Goal: Information Seeking & Learning: Learn about a topic

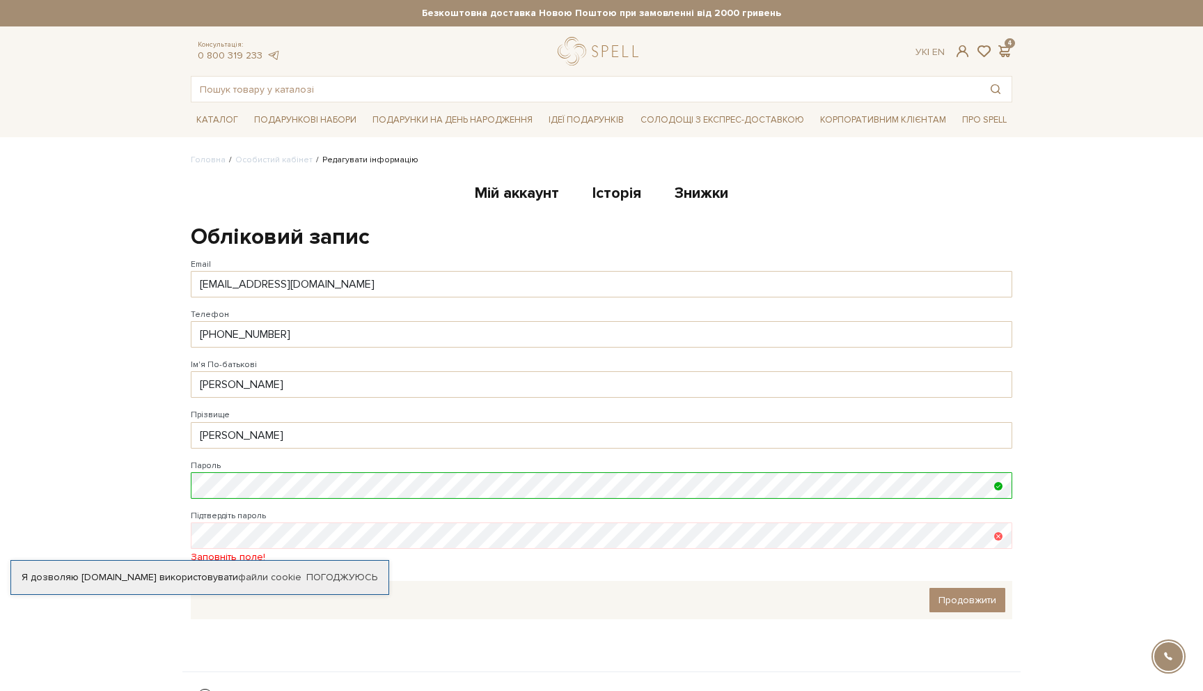
click at [143, 379] on body "Подарункові набори SALE Корпоративним клієнтам Доставка і оплата Консультація: …" at bounding box center [601, 426] width 1203 height 853
click at [966, 54] on span at bounding box center [962, 51] width 17 height 15
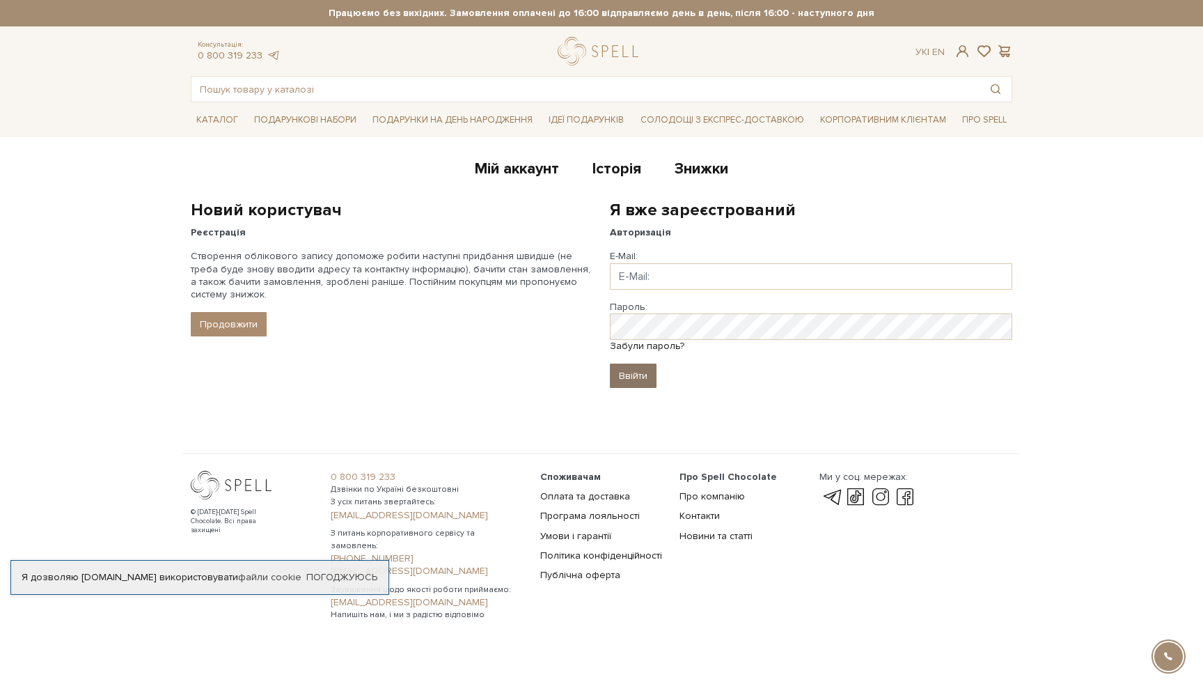
type input "lyashenko.anna07@gmail.com"
click at [638, 378] on input "Ввійти" at bounding box center [633, 375] width 47 height 24
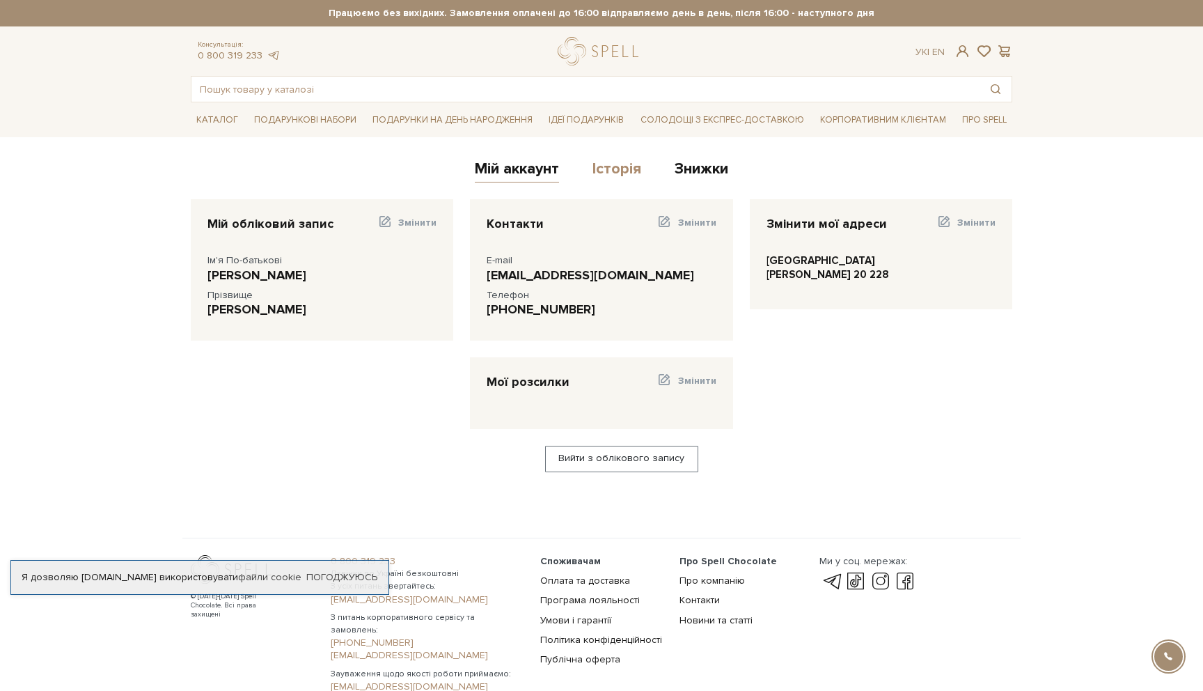
click at [618, 165] on link "Історія" at bounding box center [616, 170] width 49 height 23
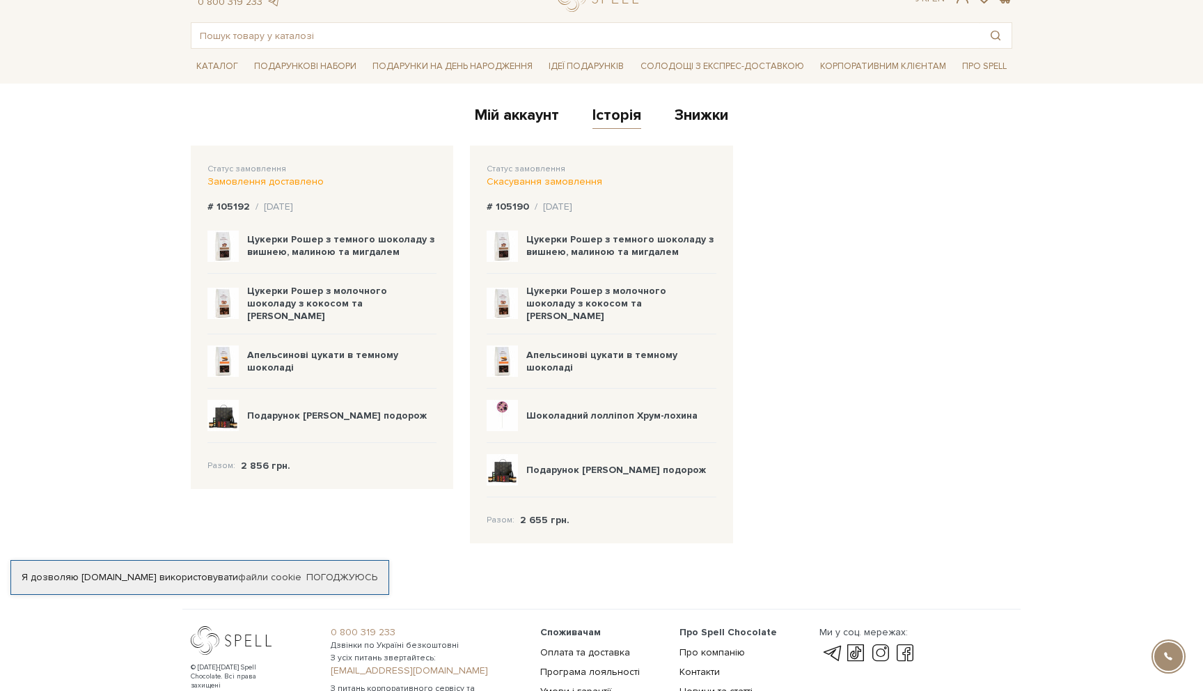
scroll to position [59, 0]
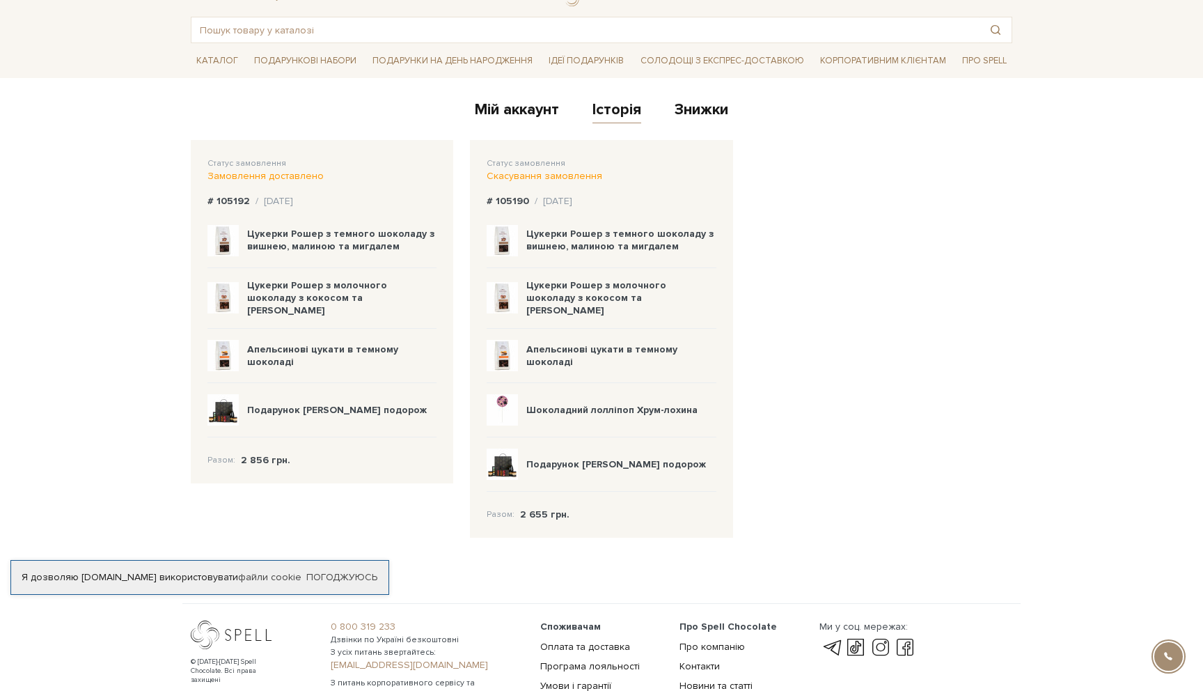
click at [217, 408] on img at bounding box center [222, 409] width 31 height 31
click at [260, 179] on div "Замовлення доставлено" at bounding box center [321, 176] width 229 height 13
drag, startPoint x: 379, startPoint y: 400, endPoint x: 249, endPoint y: 402, distance: 129.5
click at [249, 402] on div "Подарунок Сирна подорож" at bounding box center [321, 410] width 229 height 54
copy b "Подарунок Сирна подорож"
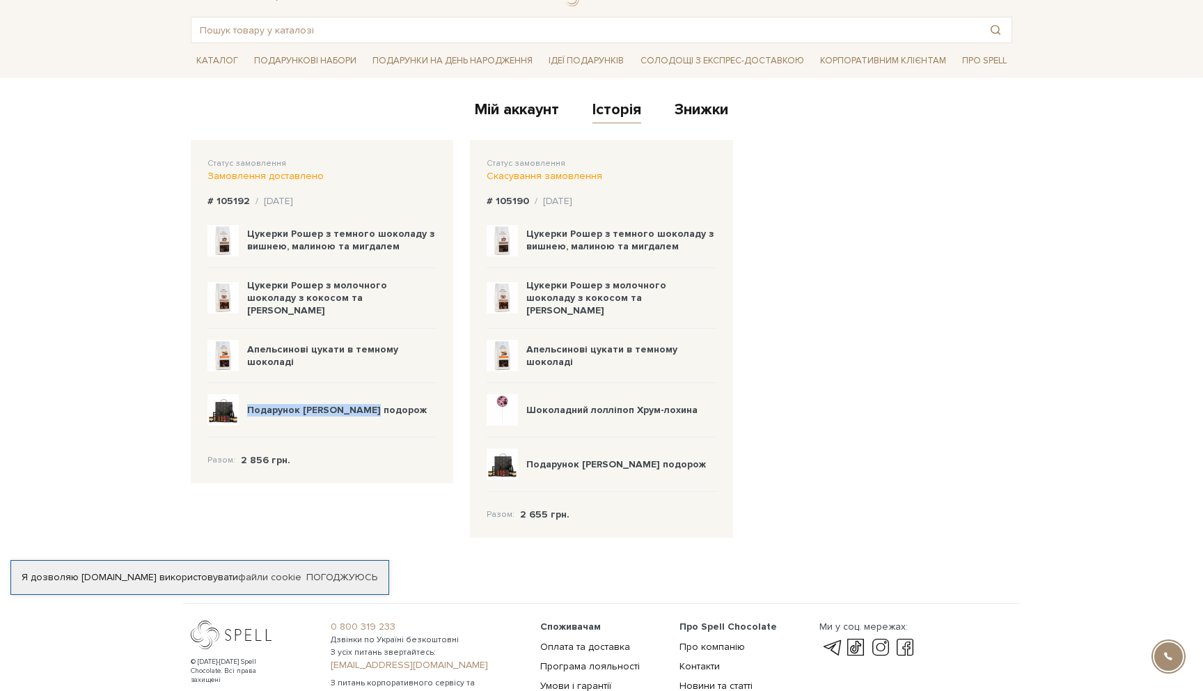
scroll to position [0, 0]
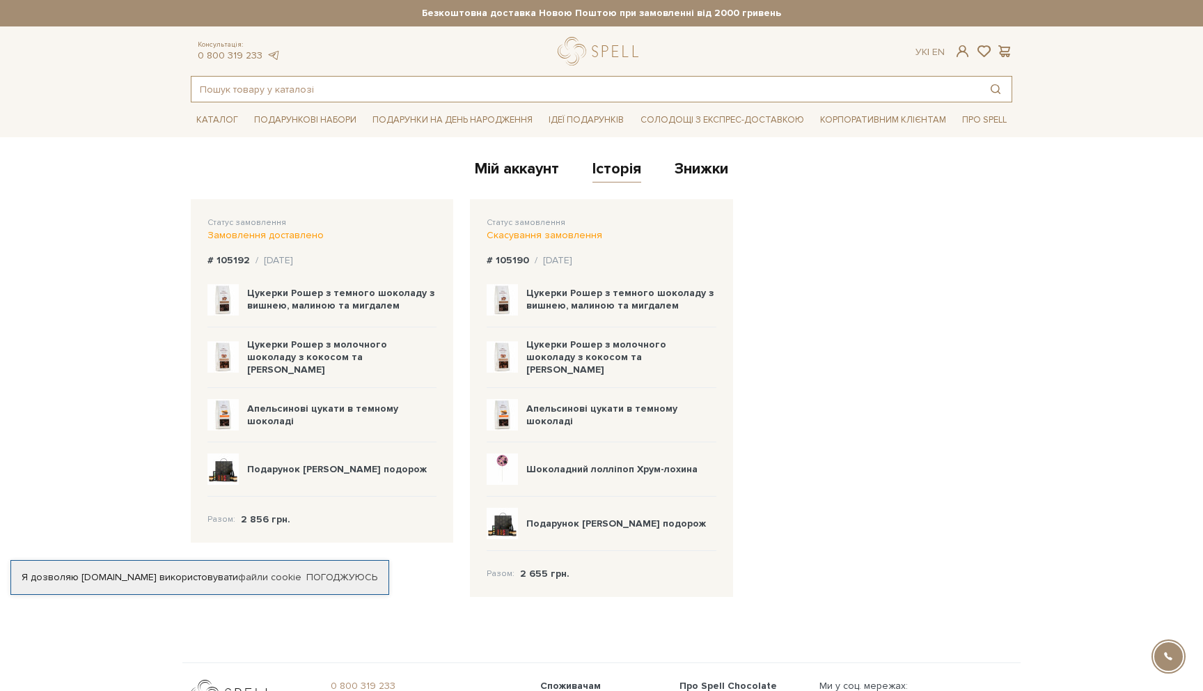
click at [456, 90] on input "text" at bounding box center [585, 89] width 788 height 25
paste input "Подарунок [PERSON_NAME] подорож"
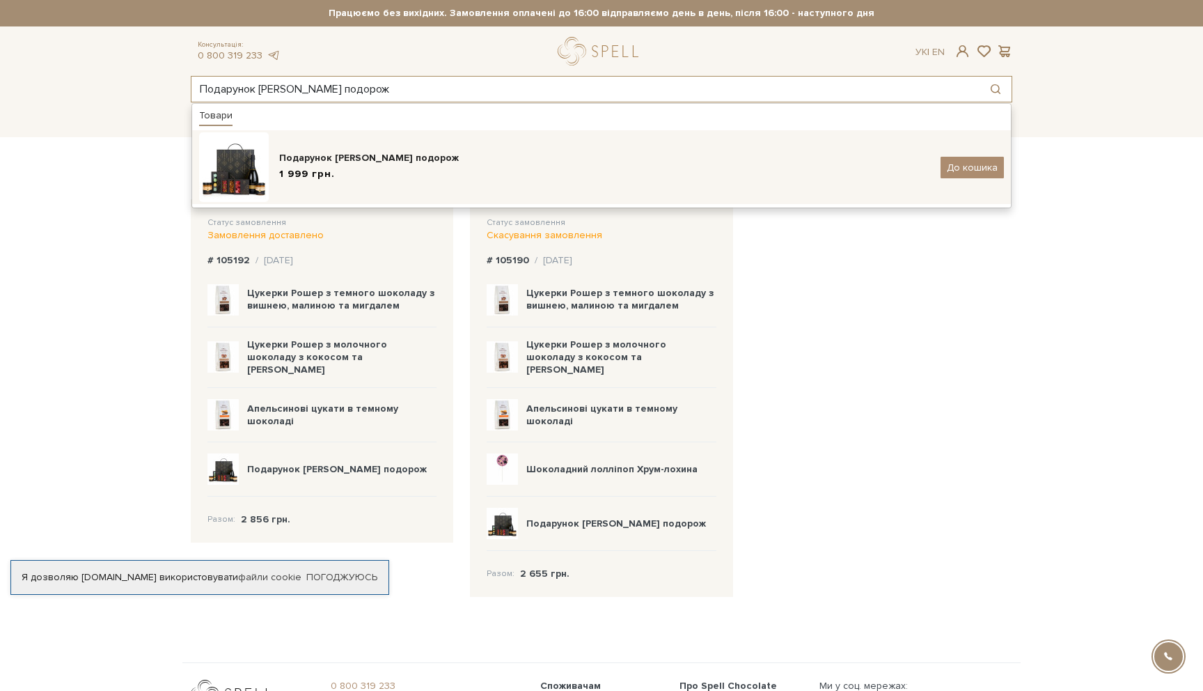
type input "Подарунок [PERSON_NAME] подорож"
click at [244, 162] on img at bounding box center [234, 167] width 70 height 70
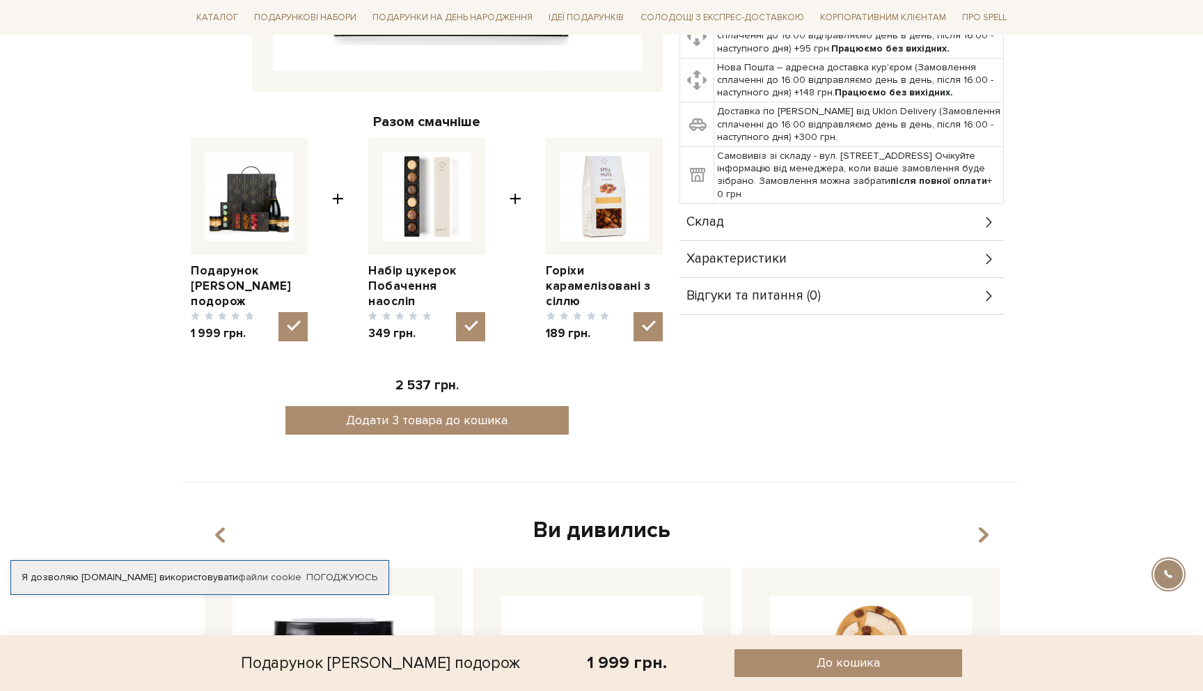
scroll to position [490, 0]
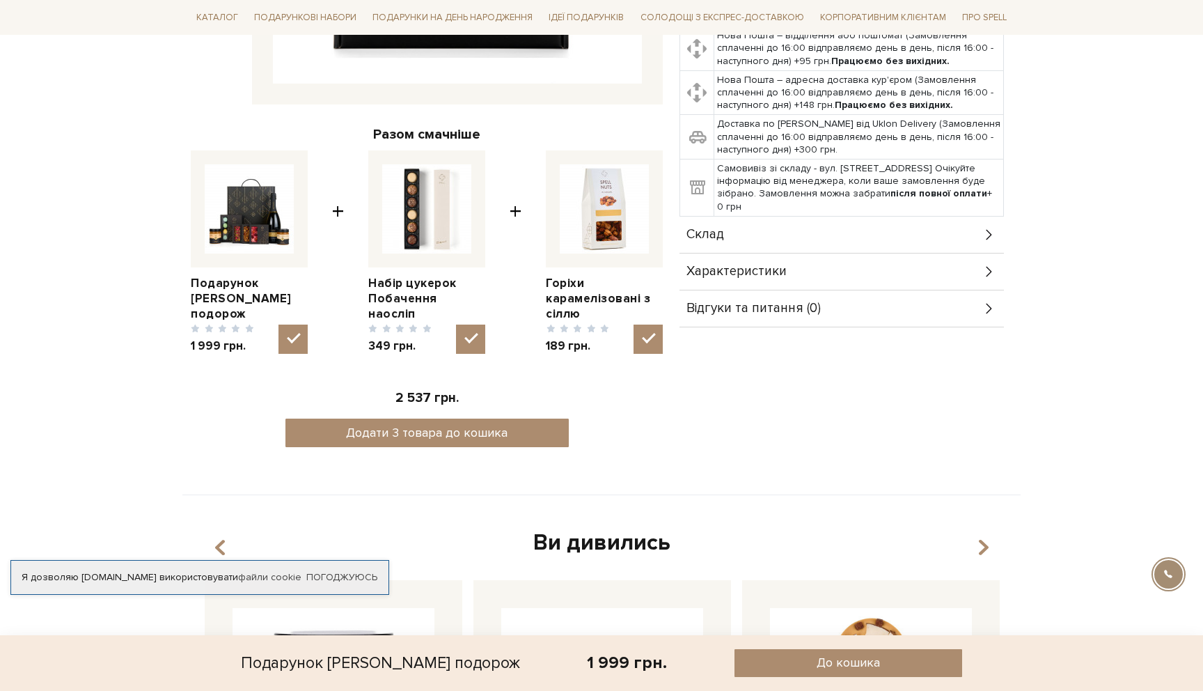
click at [812, 277] on div "Характеристики" at bounding box center [841, 271] width 324 height 36
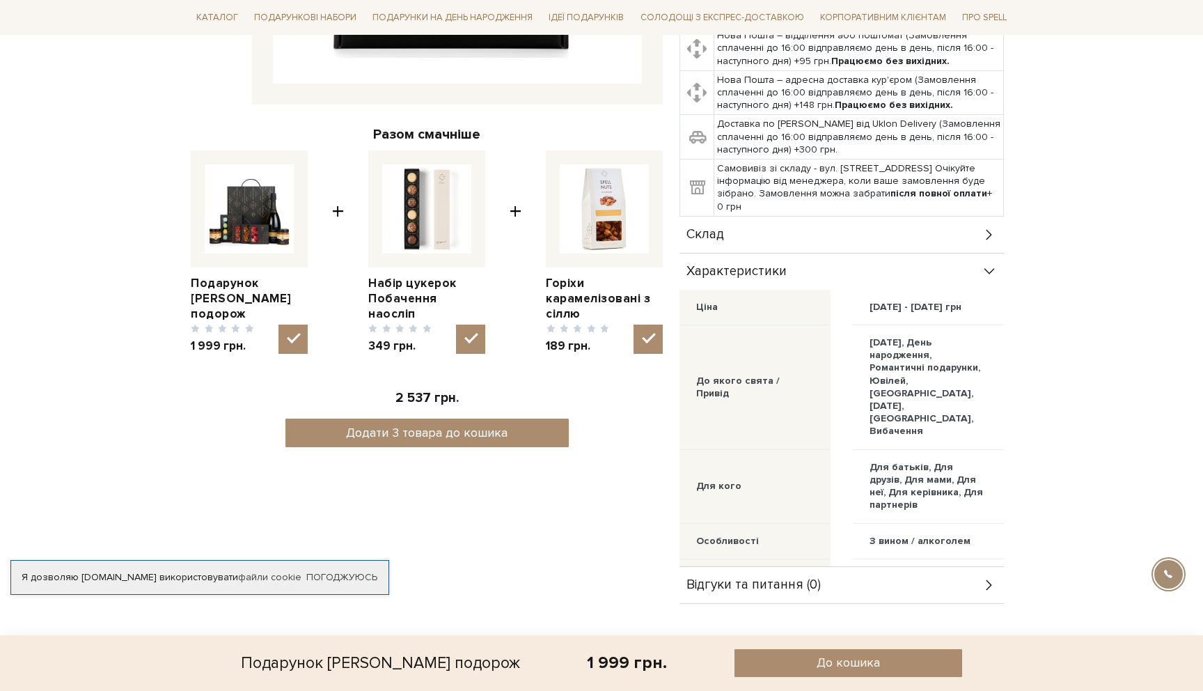
click at [807, 233] on div "Склад" at bounding box center [841, 235] width 324 height 36
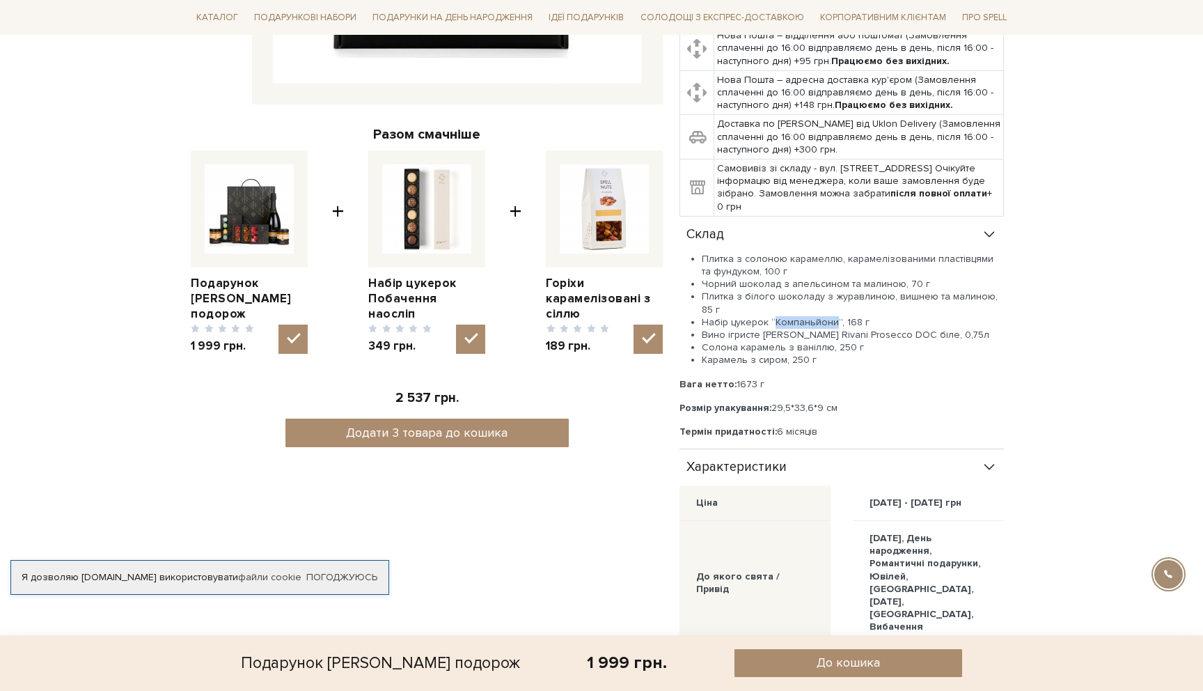
drag, startPoint x: 773, startPoint y: 322, endPoint x: 835, endPoint y: 325, distance: 61.3
click at [835, 325] on li "Набір цукерок “Компаньйони”, 168 г" at bounding box center [853, 322] width 302 height 13
copy li "Компаньйони"
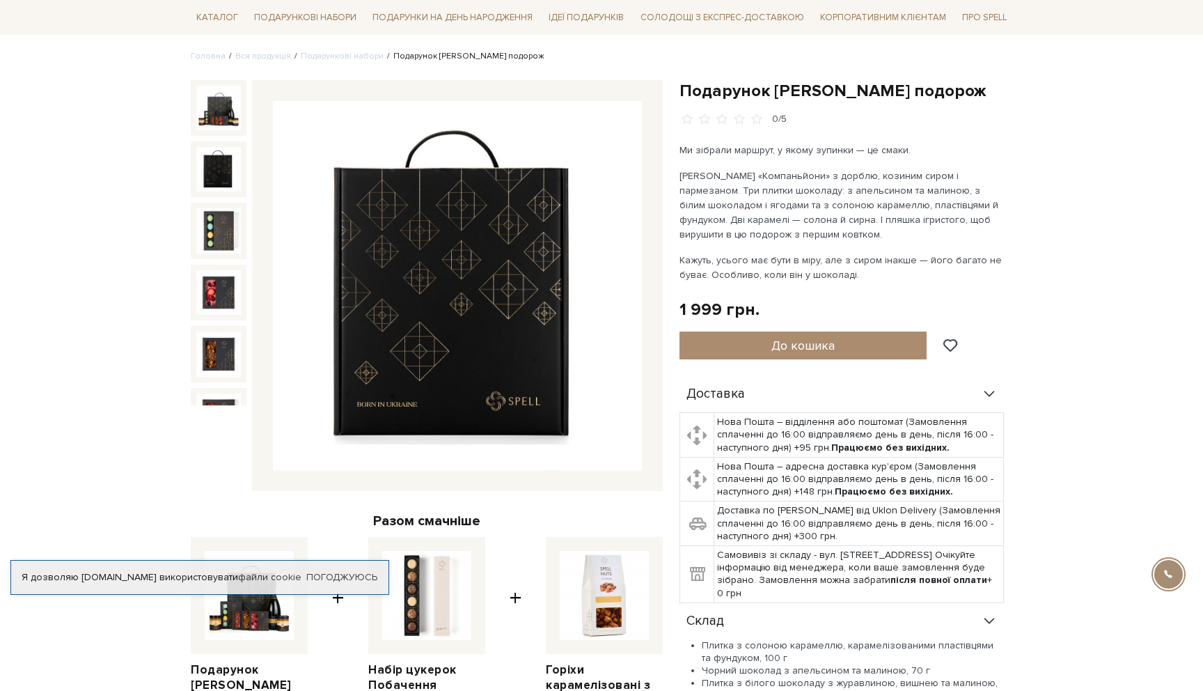
scroll to position [0, 0]
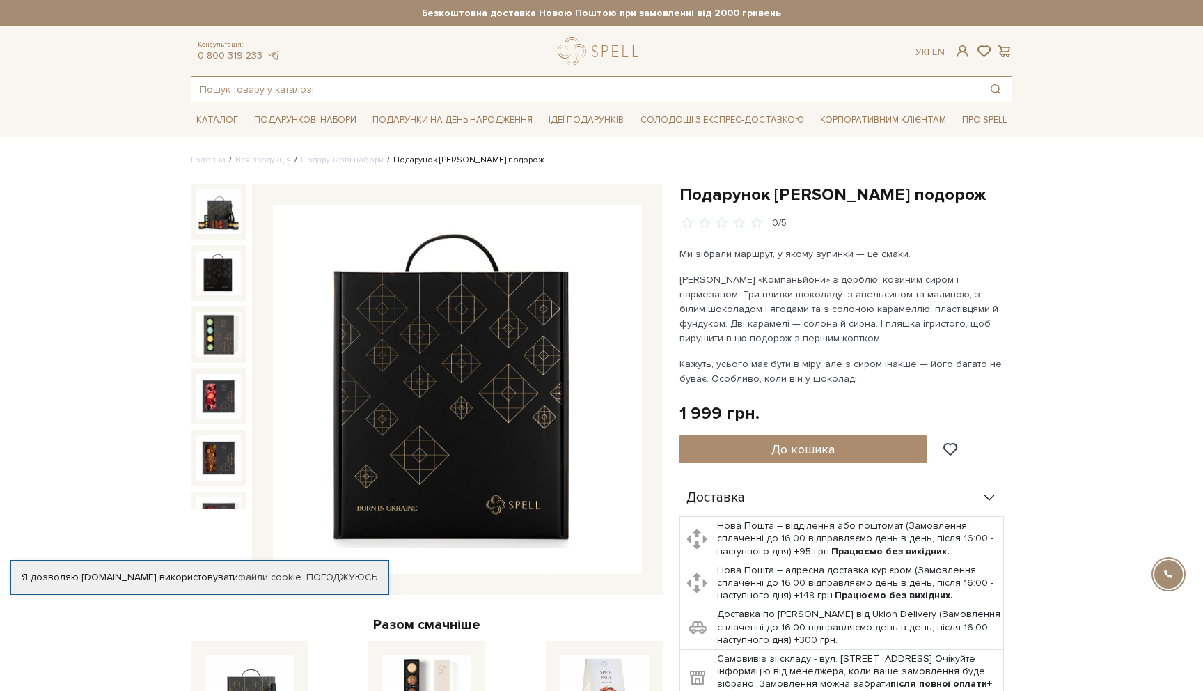
click at [480, 82] on input "text" at bounding box center [585, 89] width 788 height 25
paste input "Компаньйони"
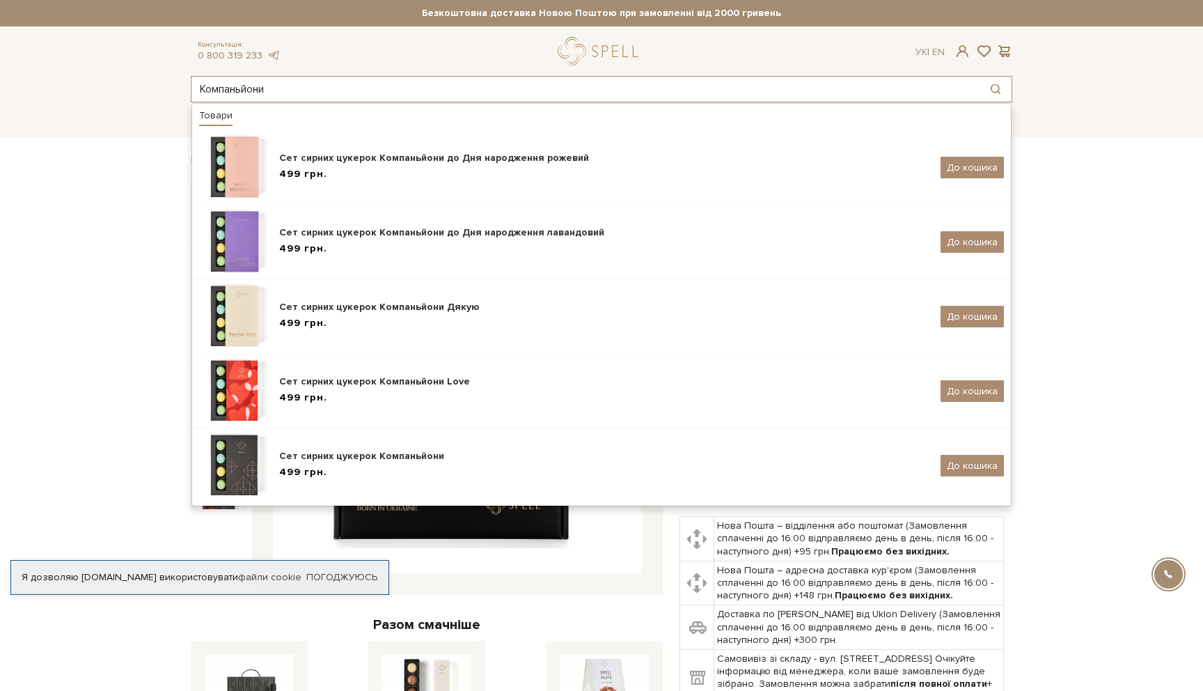
type input "Компаньйони"
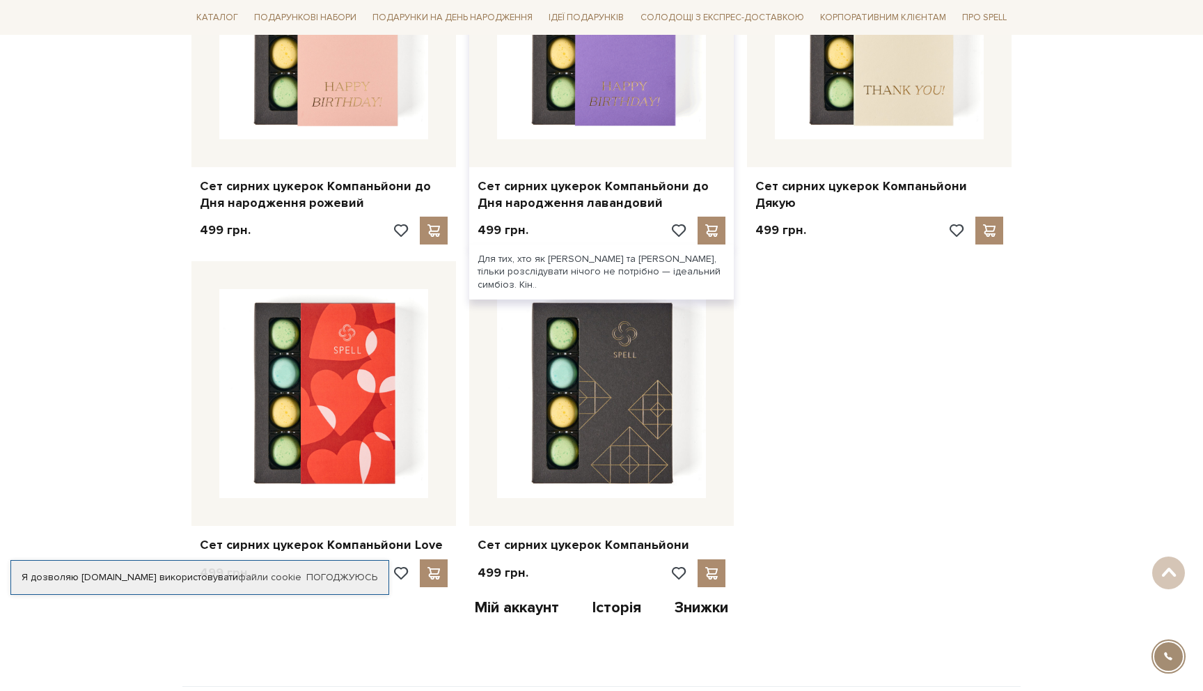
scroll to position [415, 0]
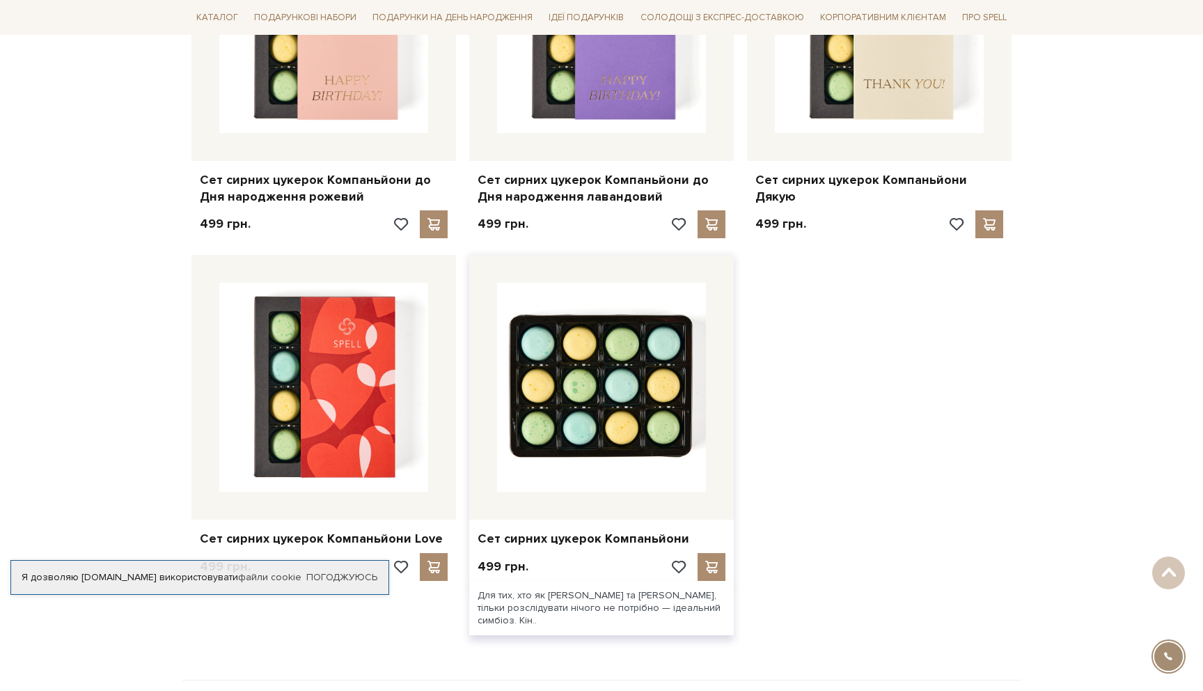
click at [604, 412] on img at bounding box center [601, 387] width 209 height 209
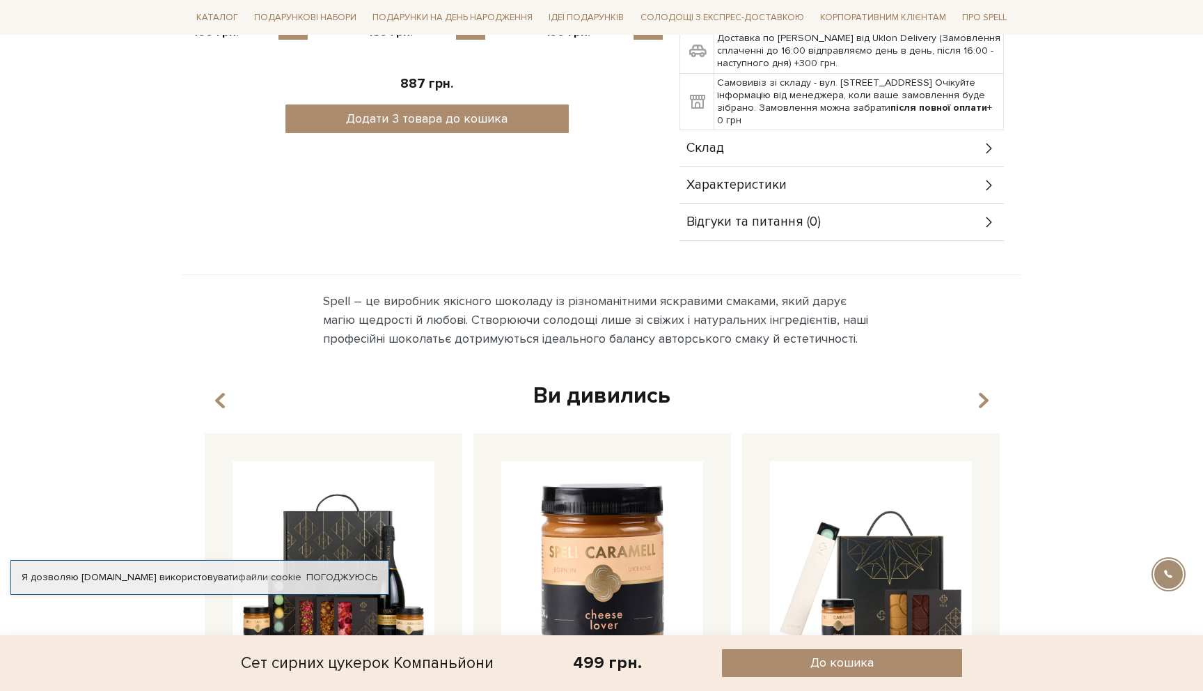
scroll to position [501, 0]
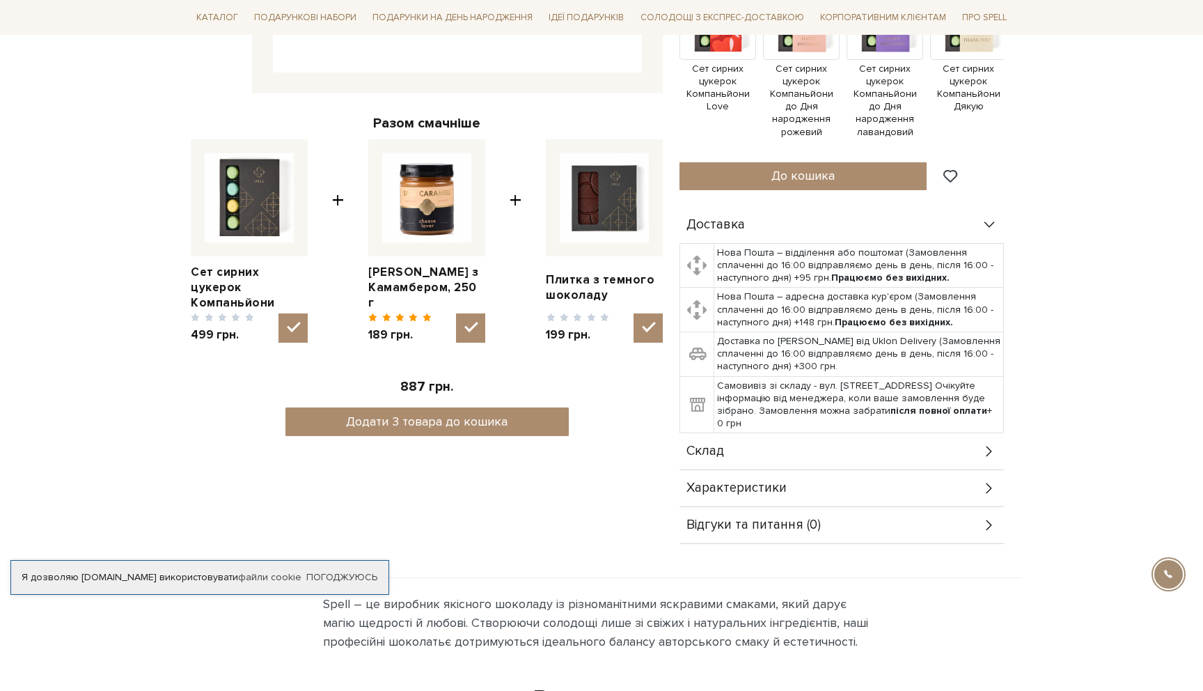
click at [421, 189] on img at bounding box center [426, 197] width 89 height 89
click at [456, 313] on input "checkbox" at bounding box center [470, 327] width 29 height 29
checkbox input "false"
click at [409, 292] on link "[PERSON_NAME] з Камамбером, 250 г" at bounding box center [426, 288] width 117 height 46
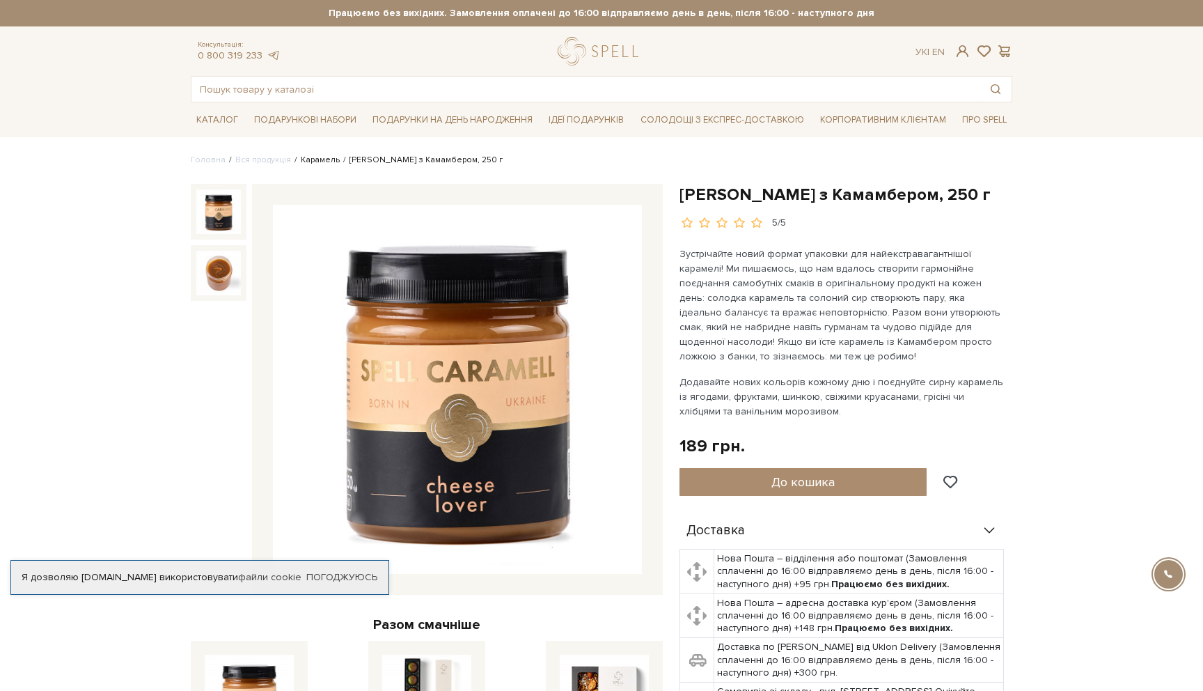
click at [311, 162] on link "Карамель" at bounding box center [320, 160] width 39 height 10
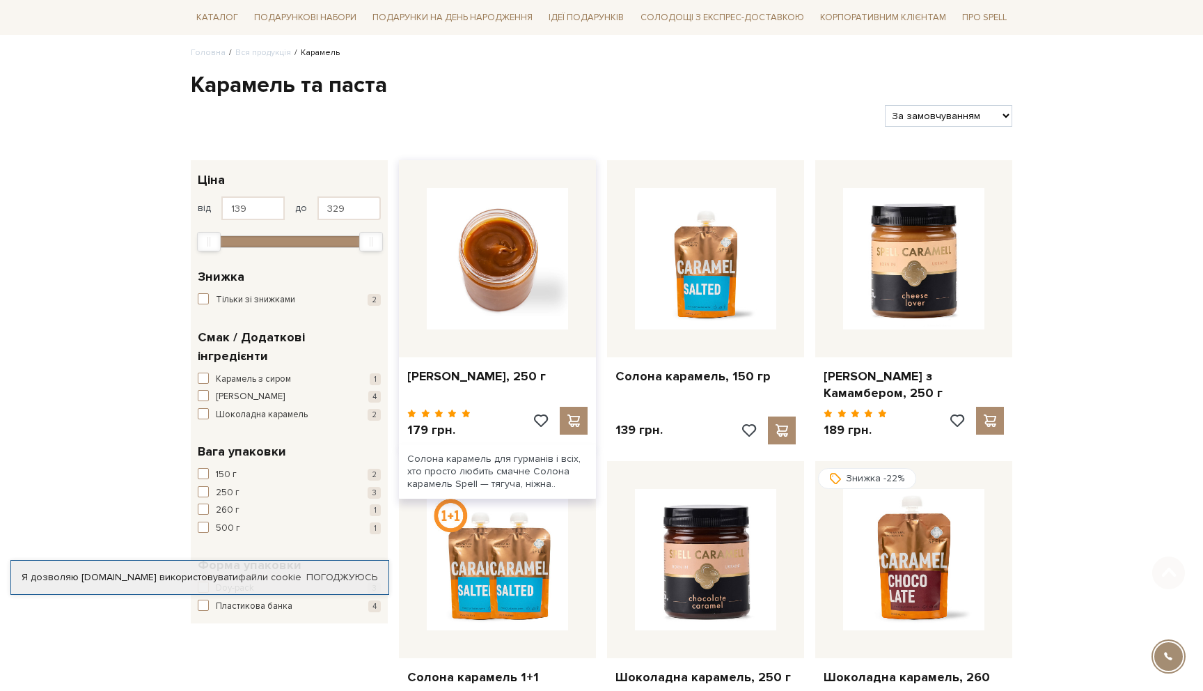
scroll to position [113, 0]
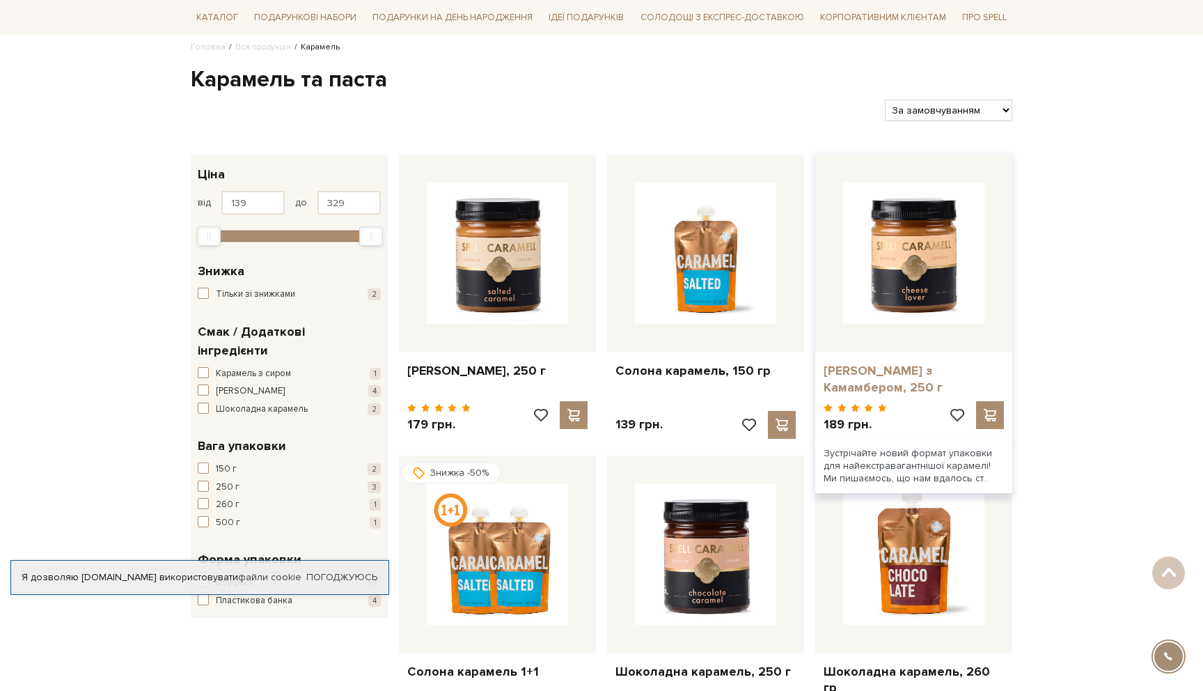
click at [884, 369] on link "[PERSON_NAME] з Камамбером, 250 г" at bounding box center [914, 379] width 180 height 33
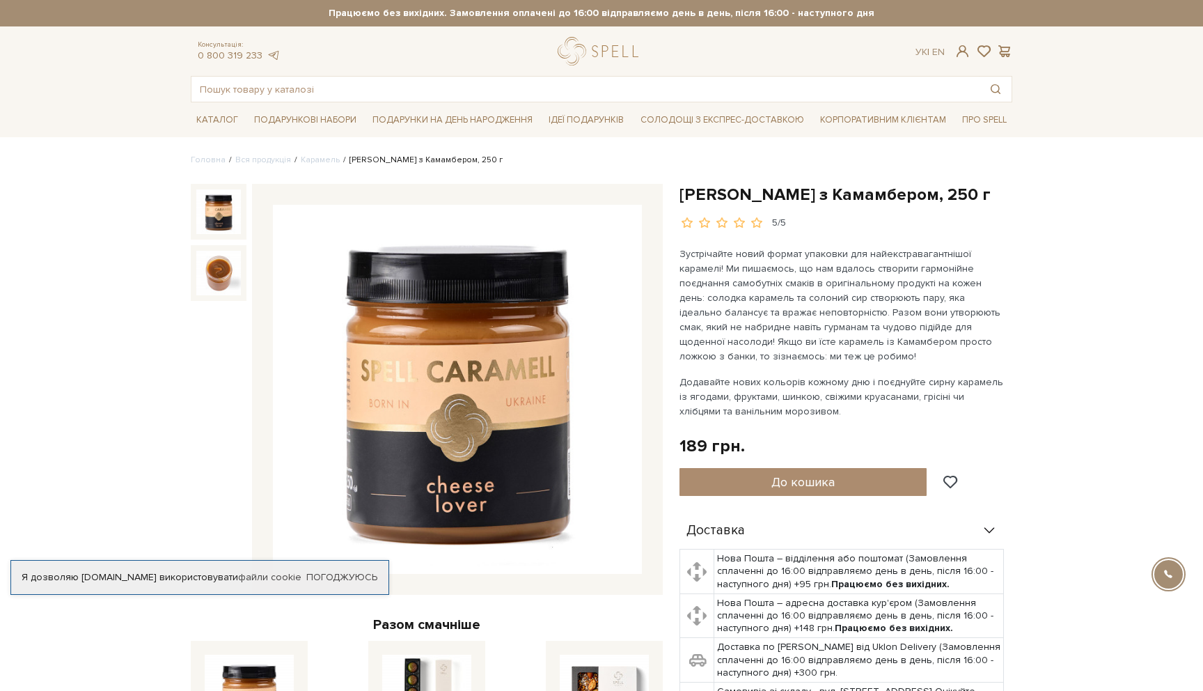
click at [776, 226] on div "5/5" at bounding box center [779, 223] width 14 height 13
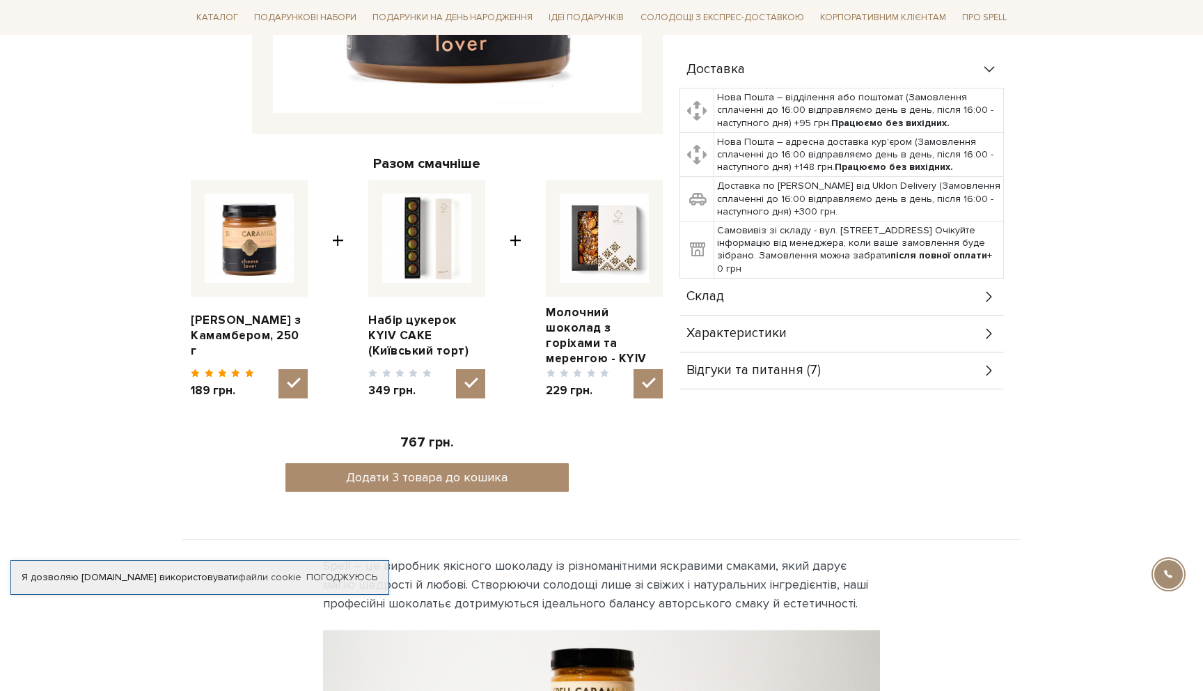
scroll to position [471, 0]
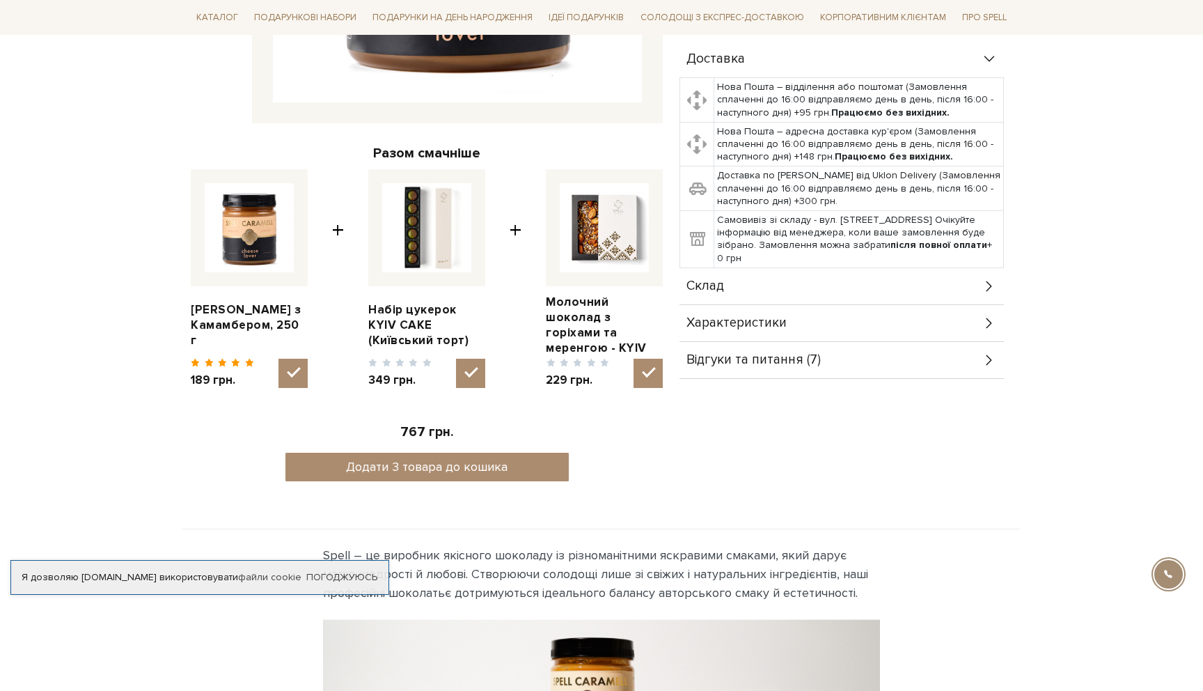
click at [817, 365] on div "Відгуки та питання (7)" at bounding box center [841, 360] width 324 height 36
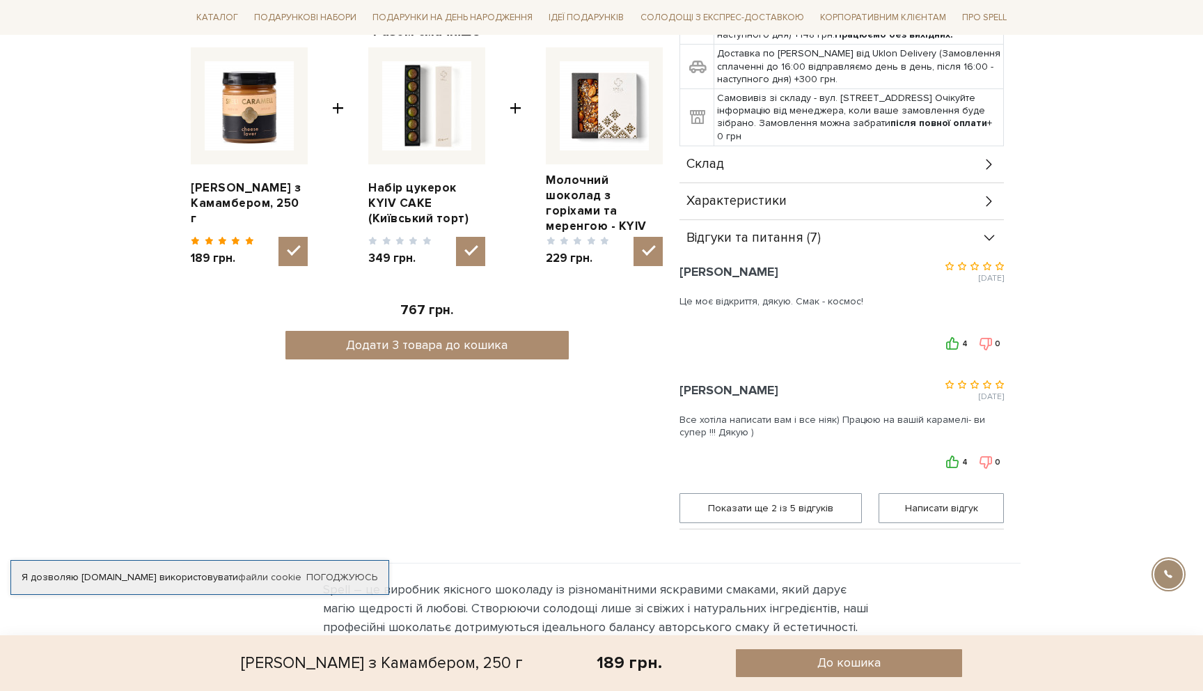
scroll to position [595, 0]
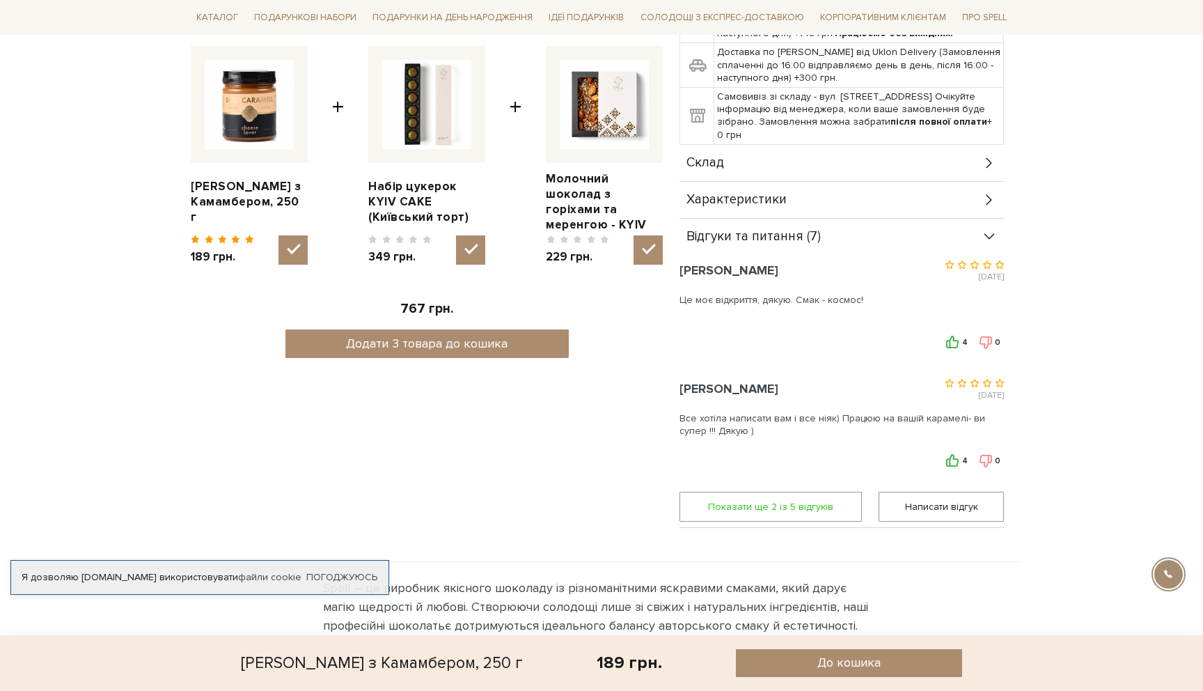
click at [815, 509] on span "Показати ще 2 iз 5 вiдгукiв" at bounding box center [771, 506] width 164 height 29
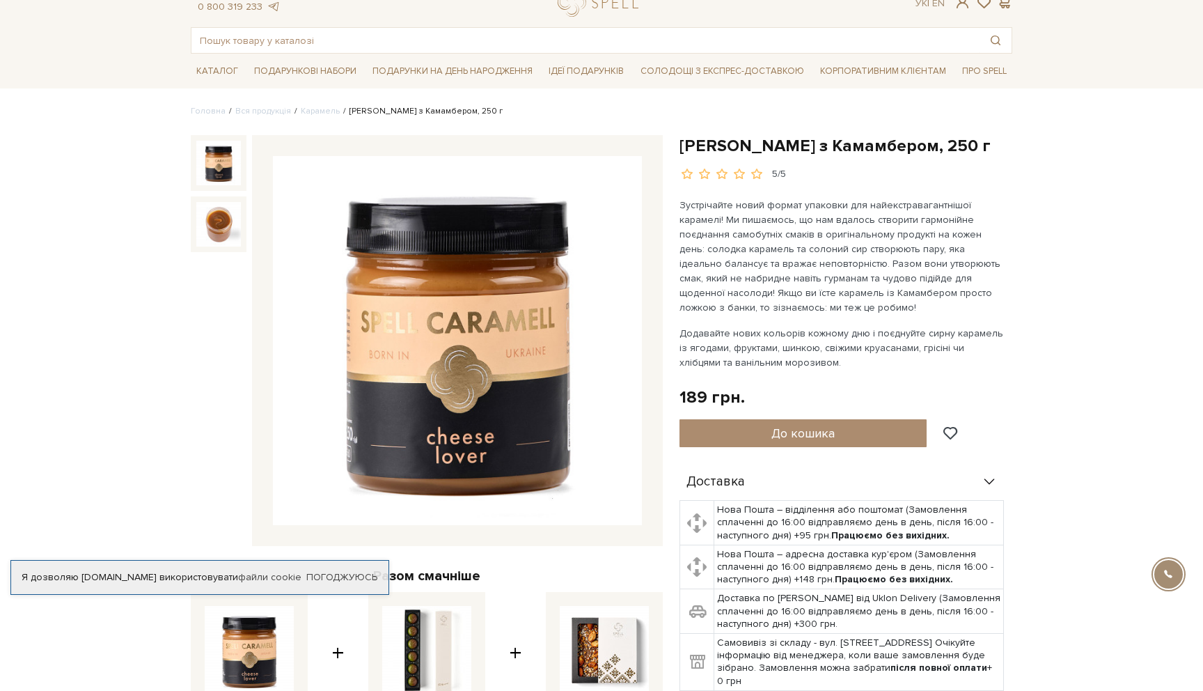
scroll to position [0, 0]
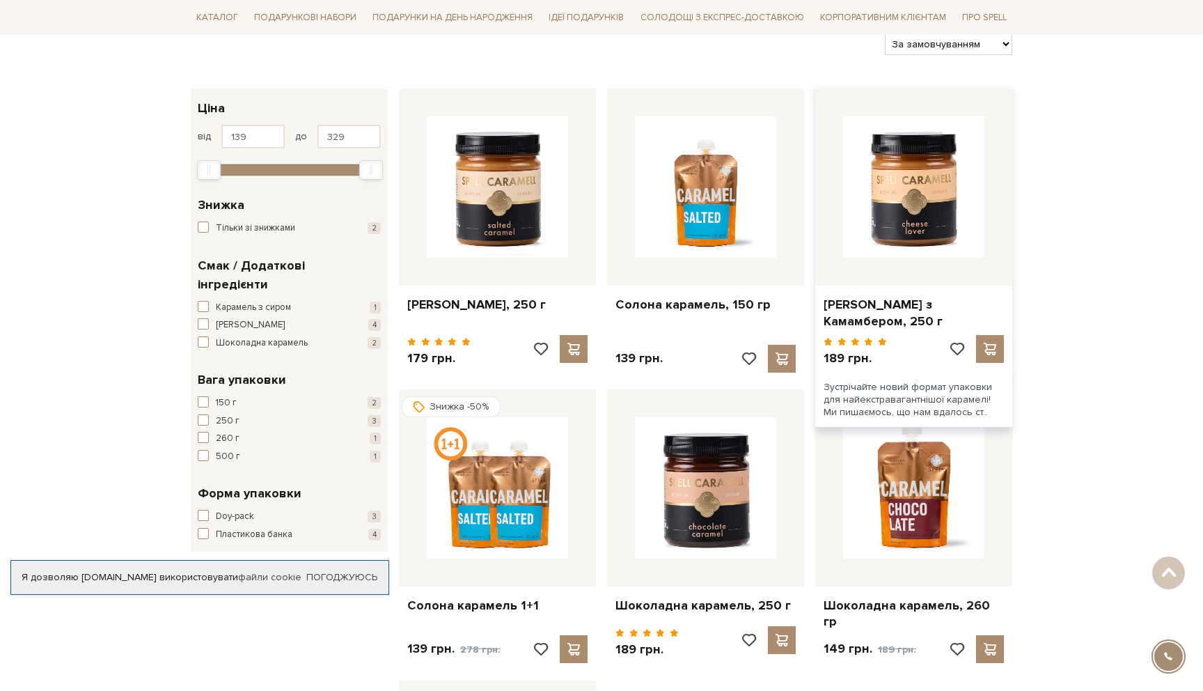
scroll to position [185, 0]
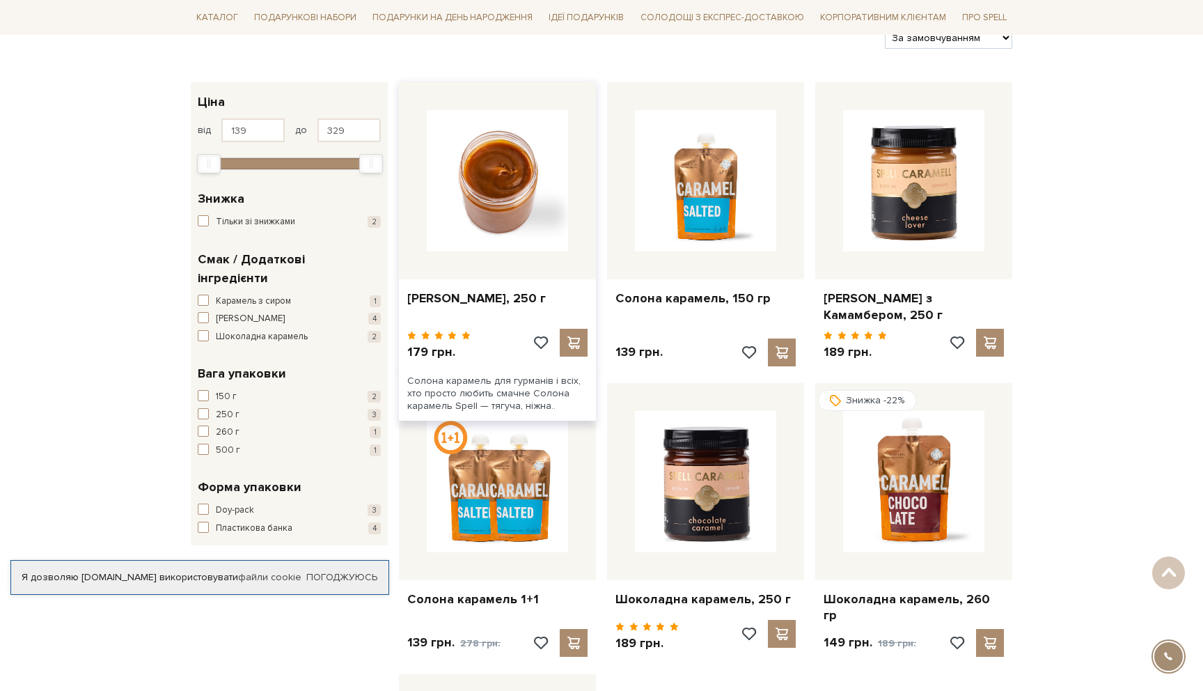
click at [500, 230] on img at bounding box center [497, 180] width 141 height 141
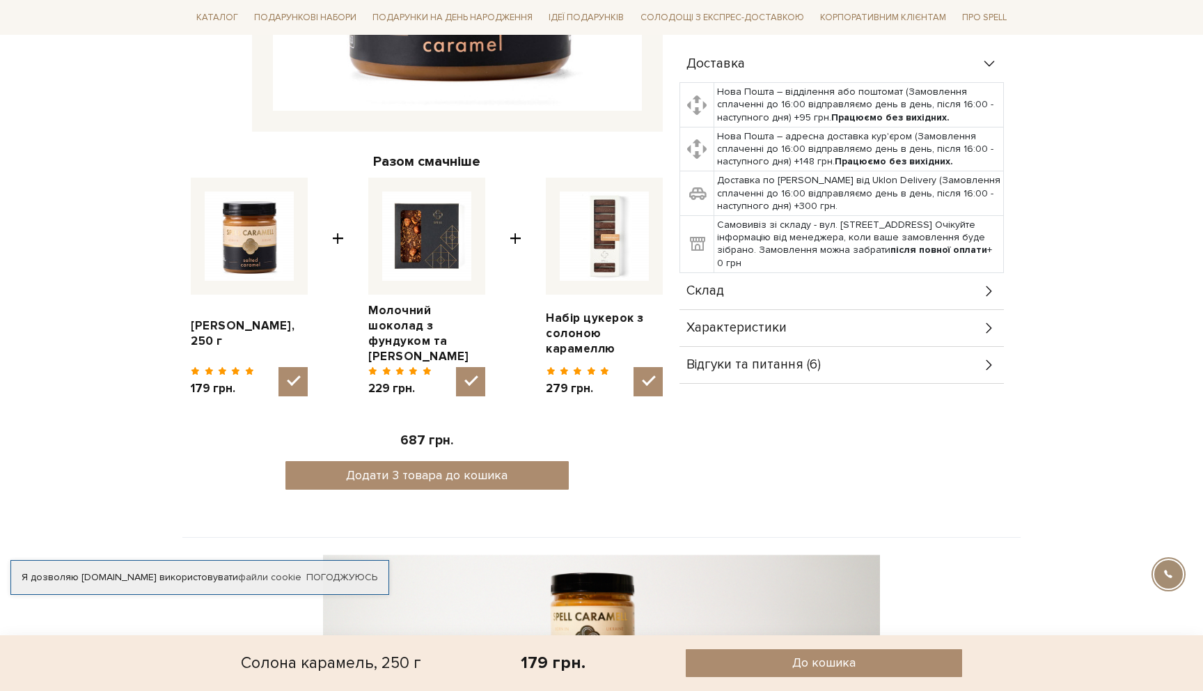
scroll to position [542, 0]
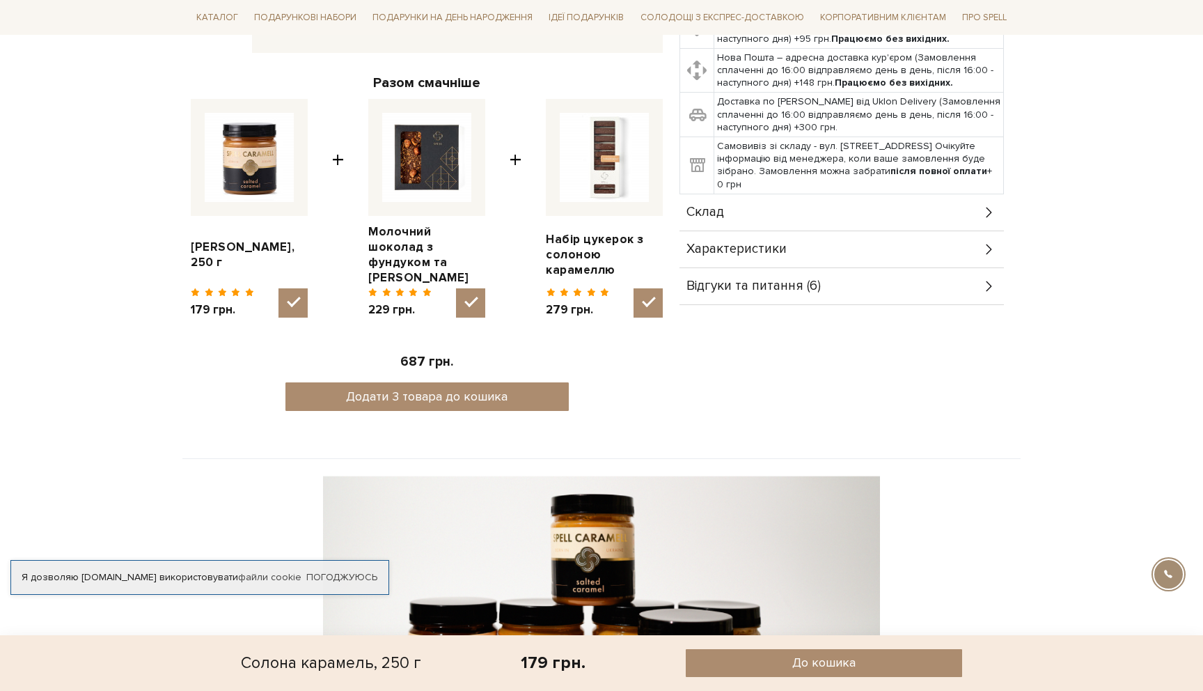
click at [826, 268] on div "Відгуки та питання (6)" at bounding box center [841, 286] width 324 height 36
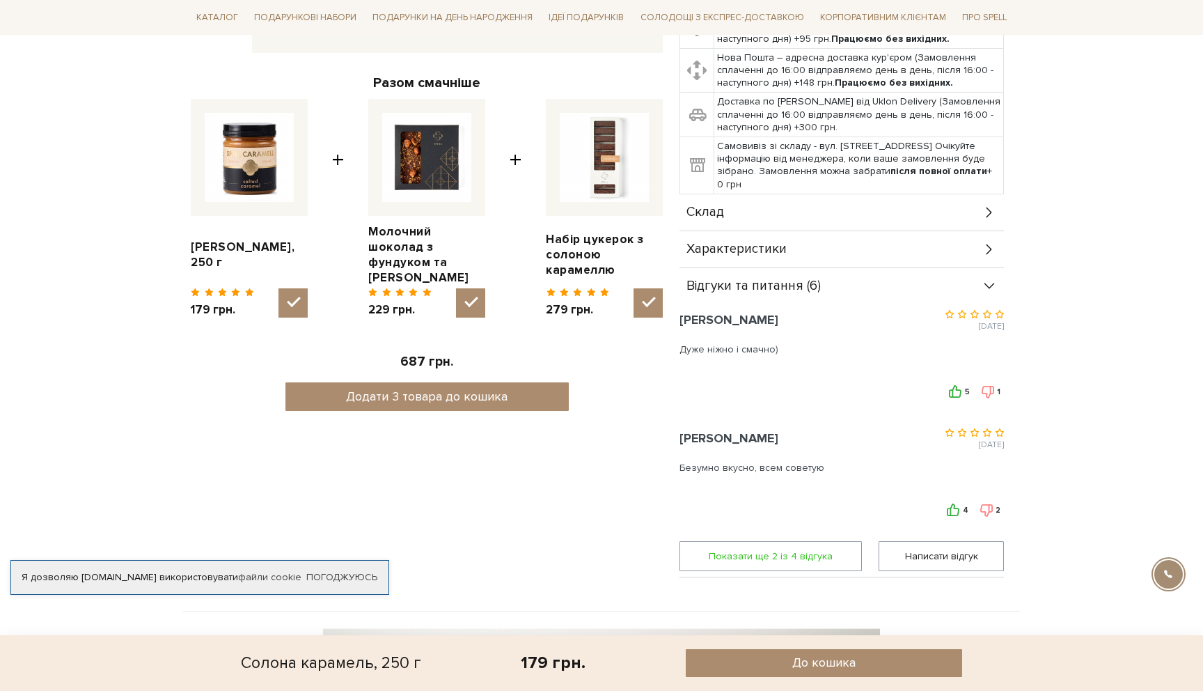
click at [759, 542] on span "Показати ще 2 iз 4 вiдгука" at bounding box center [771, 556] width 164 height 29
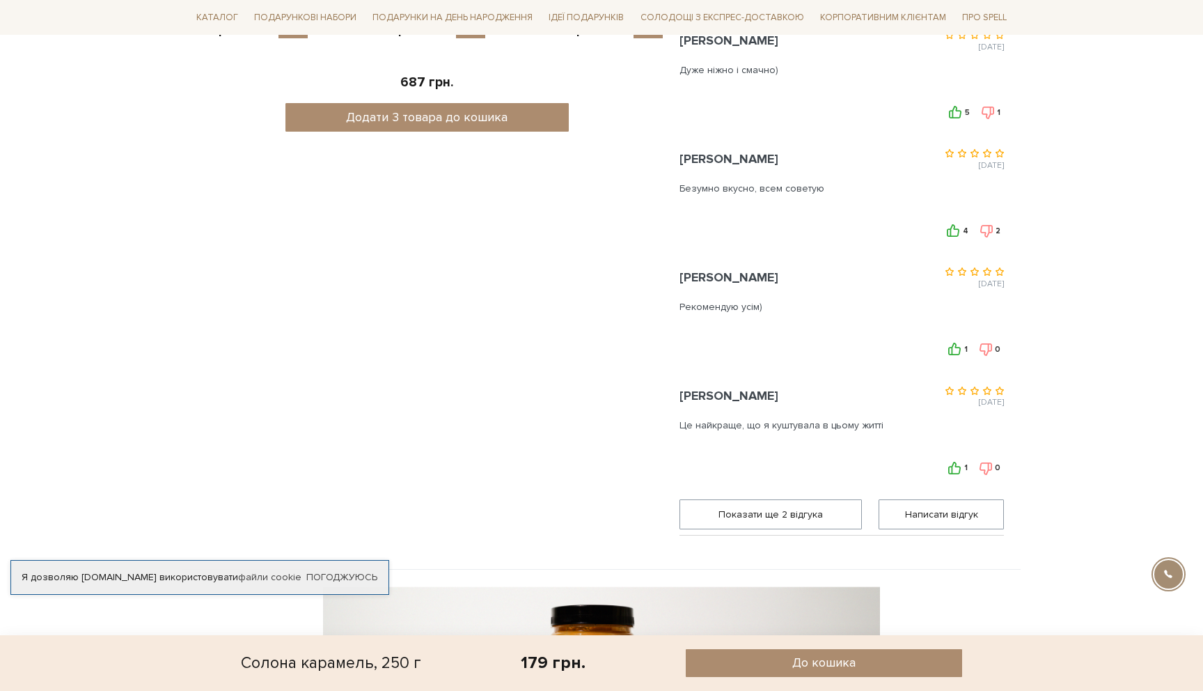
scroll to position [824, 0]
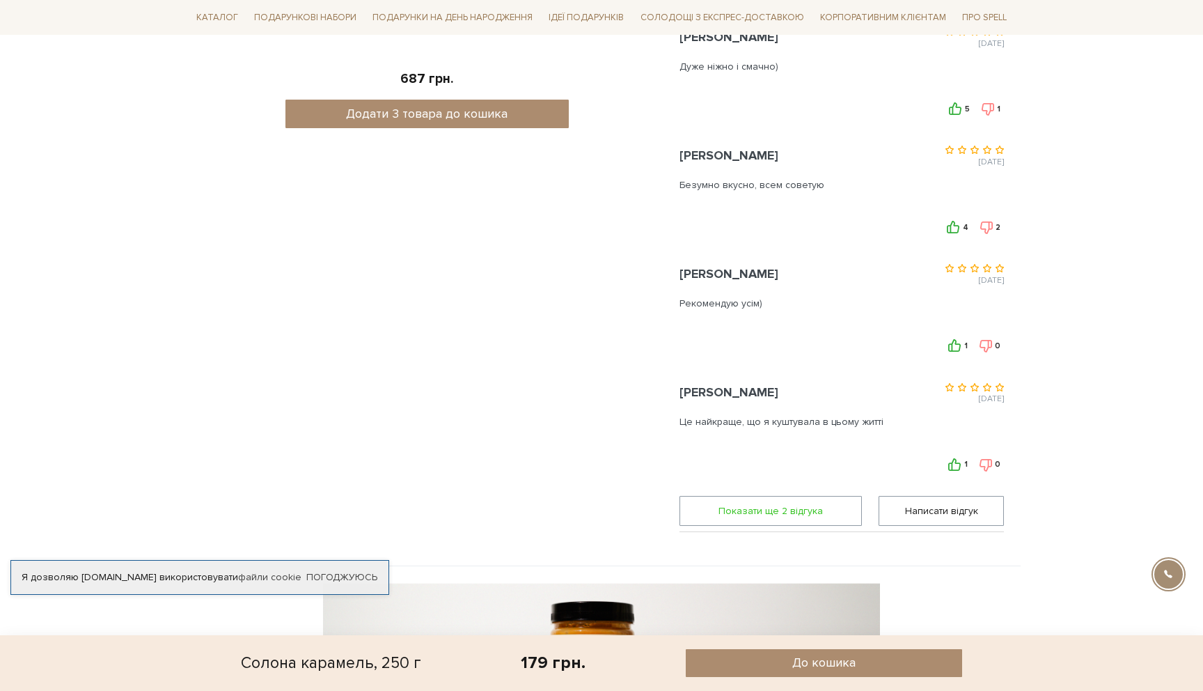
click at [772, 496] on span "Показати ще 2 вiдгука" at bounding box center [771, 510] width 164 height 29
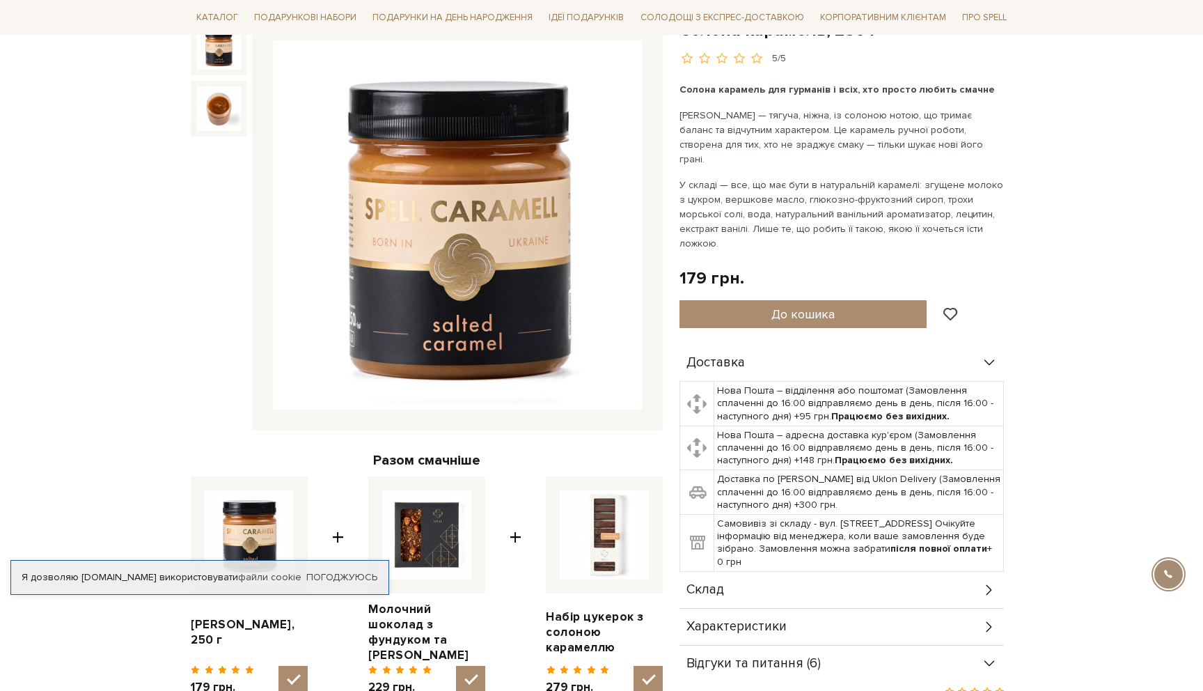
scroll to position [162, 0]
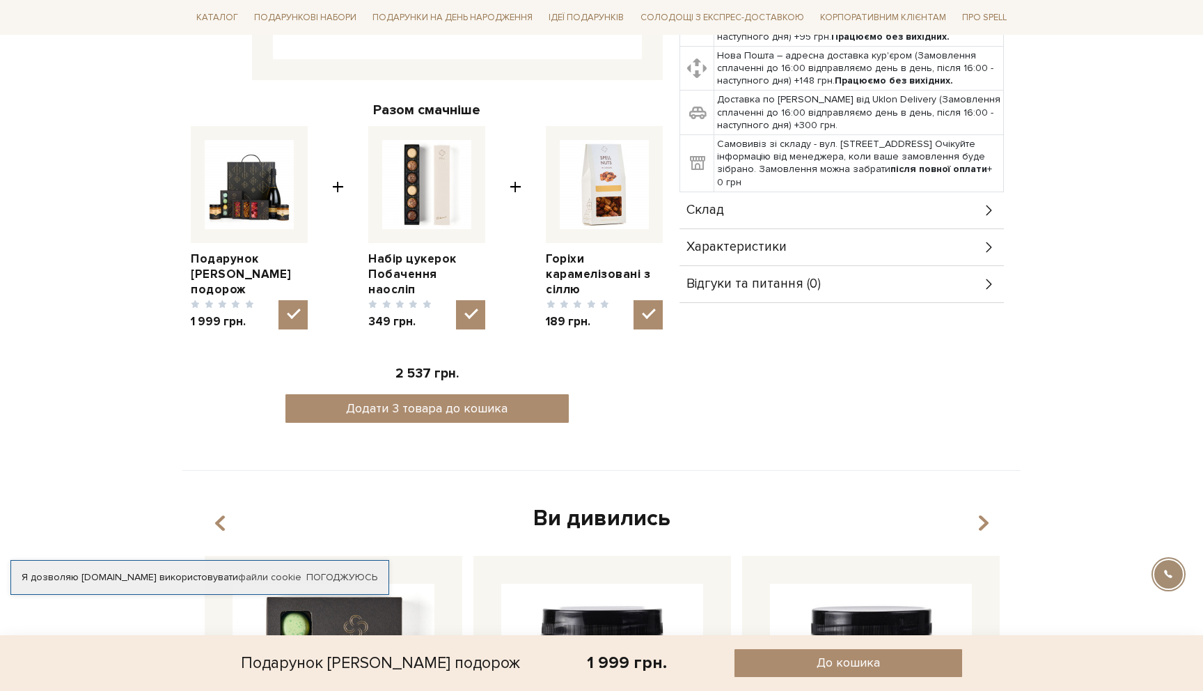
scroll to position [535, 0]
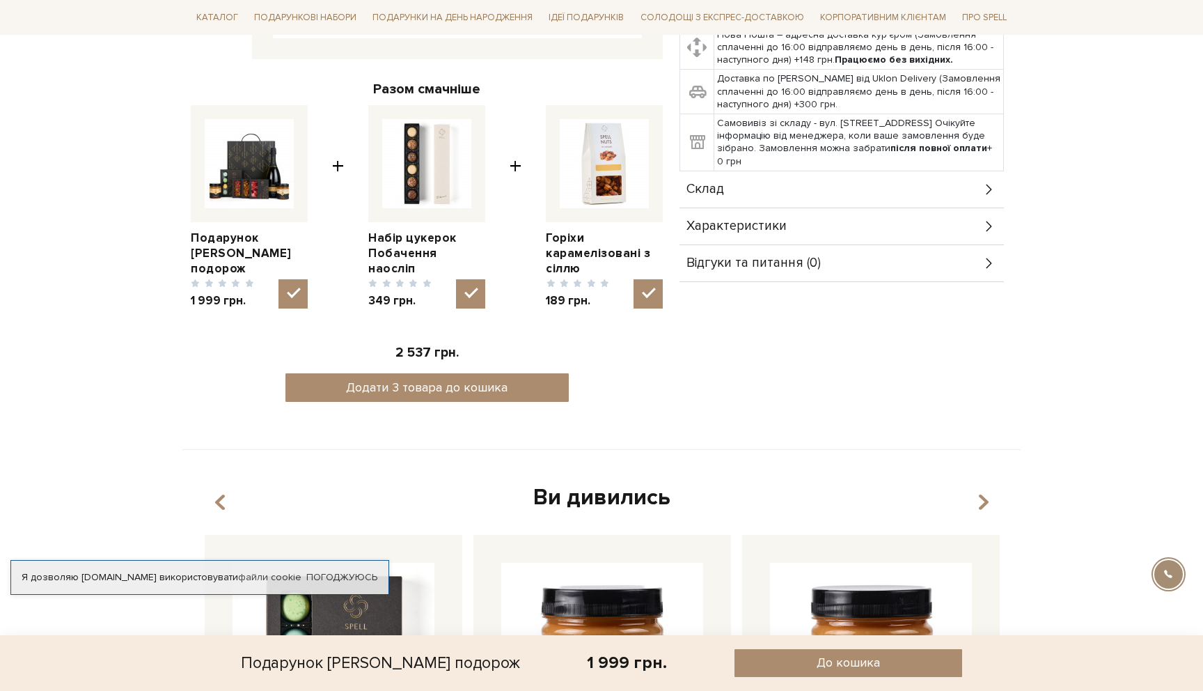
click at [805, 194] on div "Склад" at bounding box center [841, 189] width 324 height 36
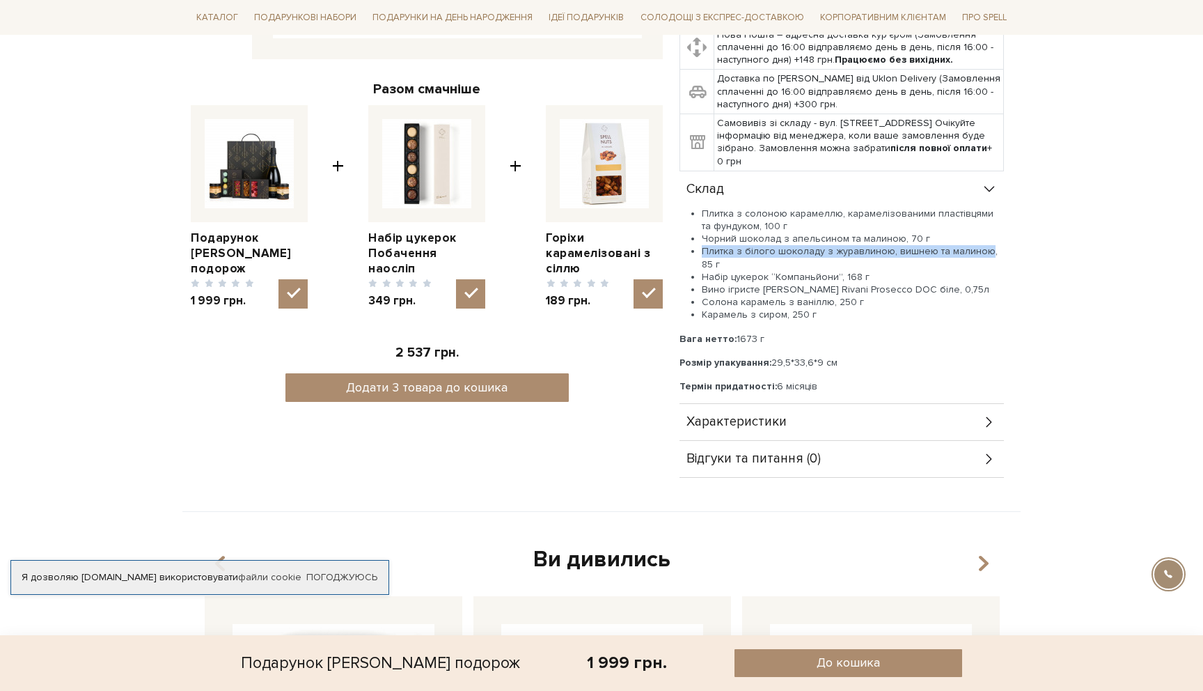
drag, startPoint x: 703, startPoint y: 249, endPoint x: 982, endPoint y: 246, distance: 278.5
click at [982, 246] on li "Плитка з білого шоколаду з журавлиною, вишнею та малиною, 85 г" at bounding box center [853, 257] width 302 height 25
copy li "Плитка з білого шоколаду з журавлиною, вишнею та малиною"
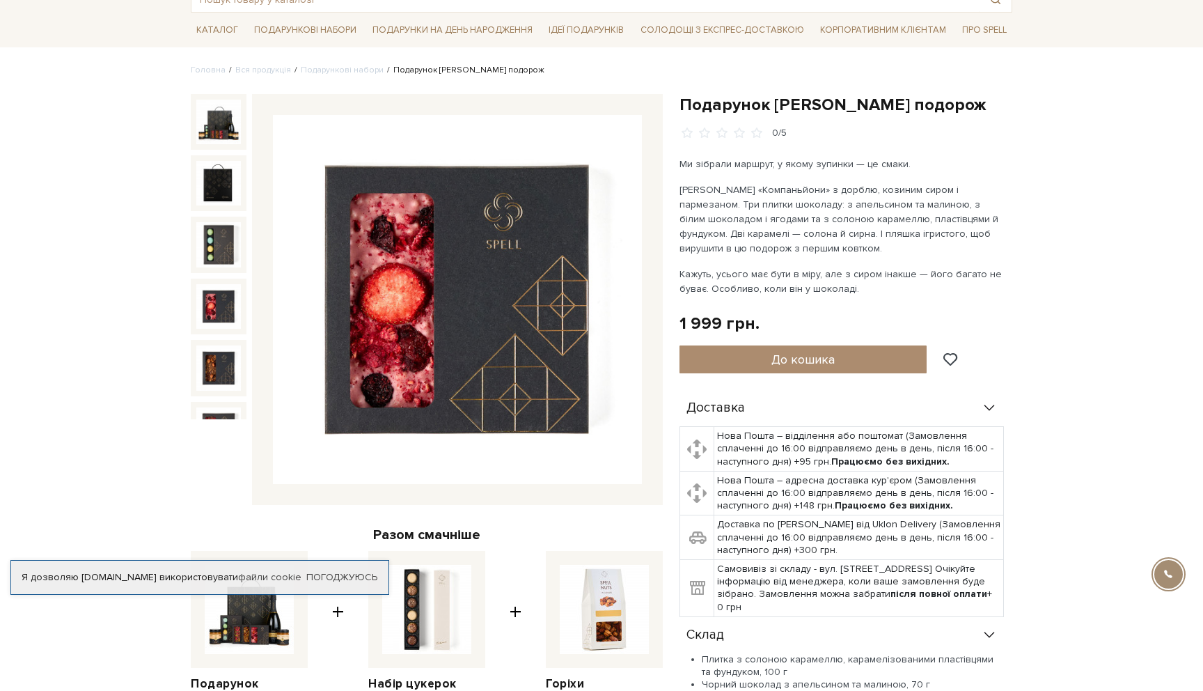
scroll to position [0, 0]
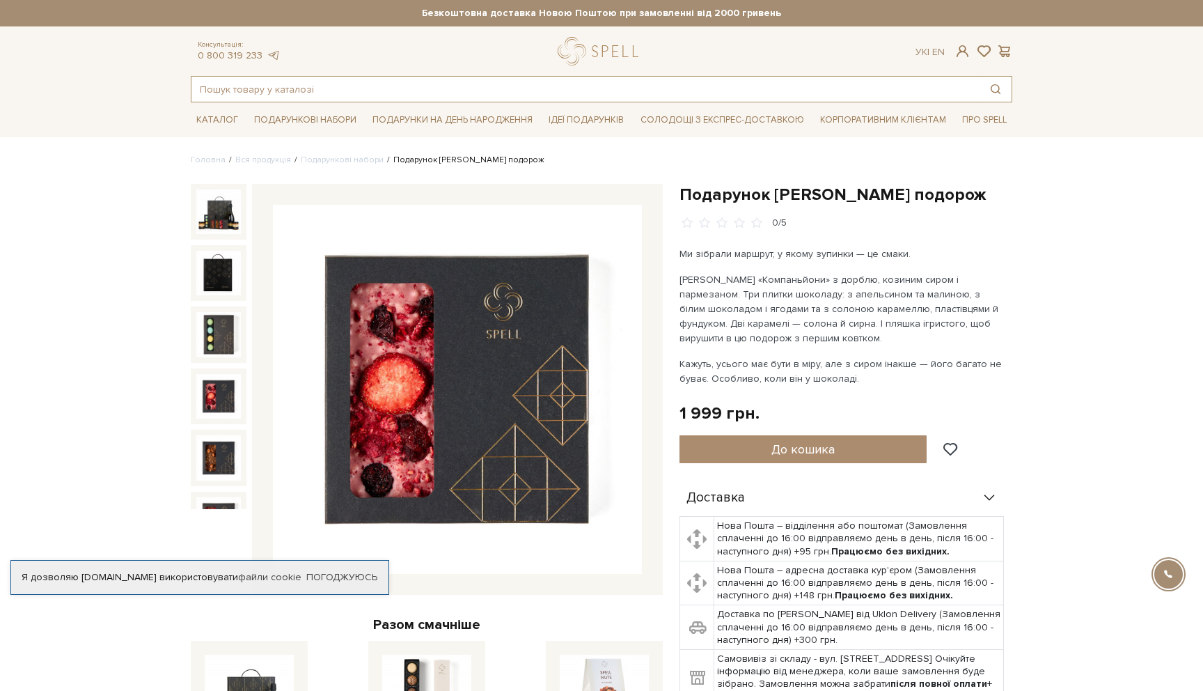
click at [484, 97] on input "text" at bounding box center [585, 89] width 788 height 25
paste input "Плитка з білого шоколаду з журавлиною, вишнею та малиною"
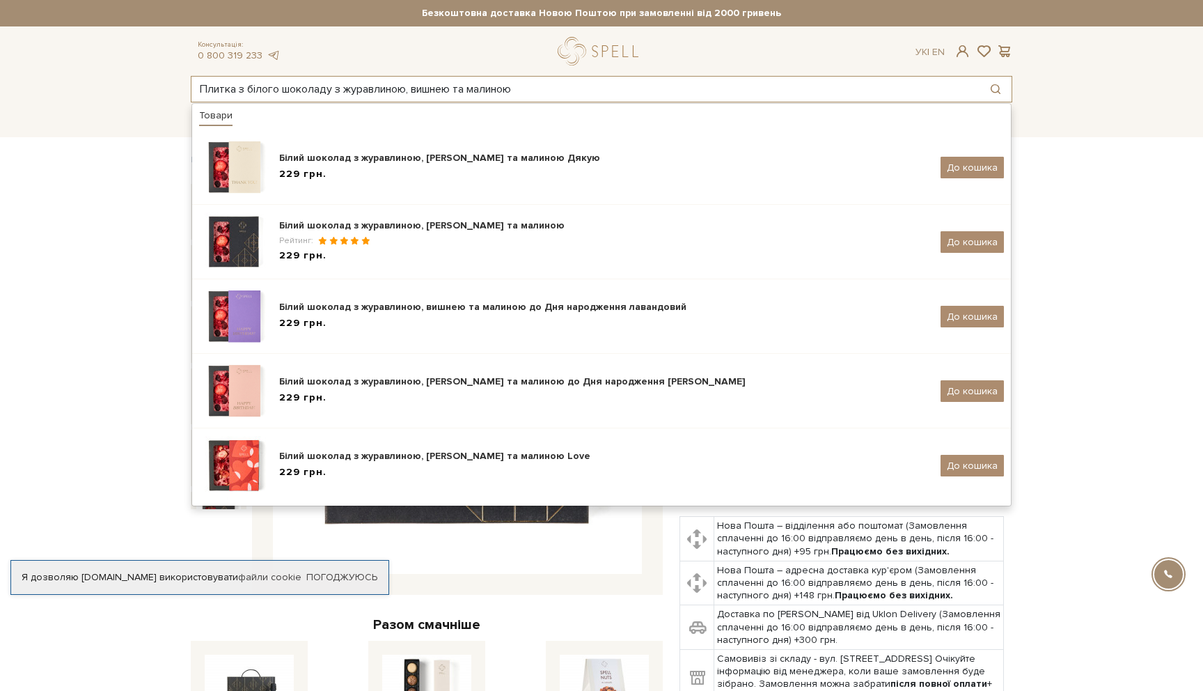
type input "Плитка з білого шоколаду з журавлиною, вишнею та малиною"
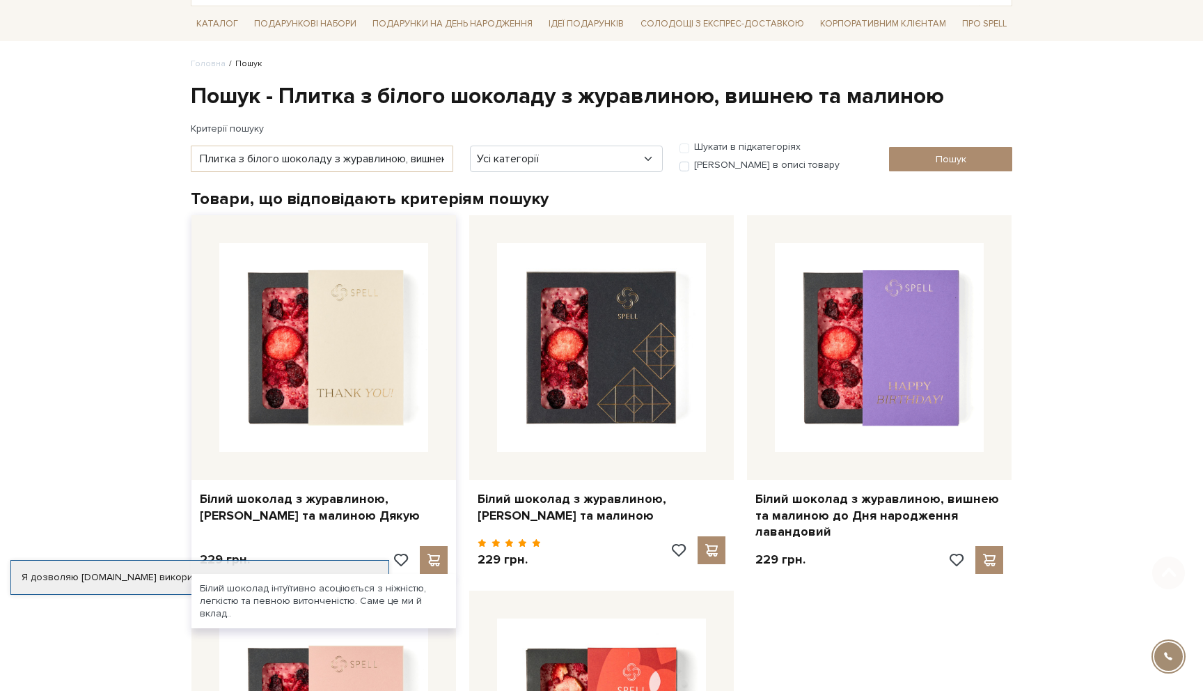
scroll to position [144, 0]
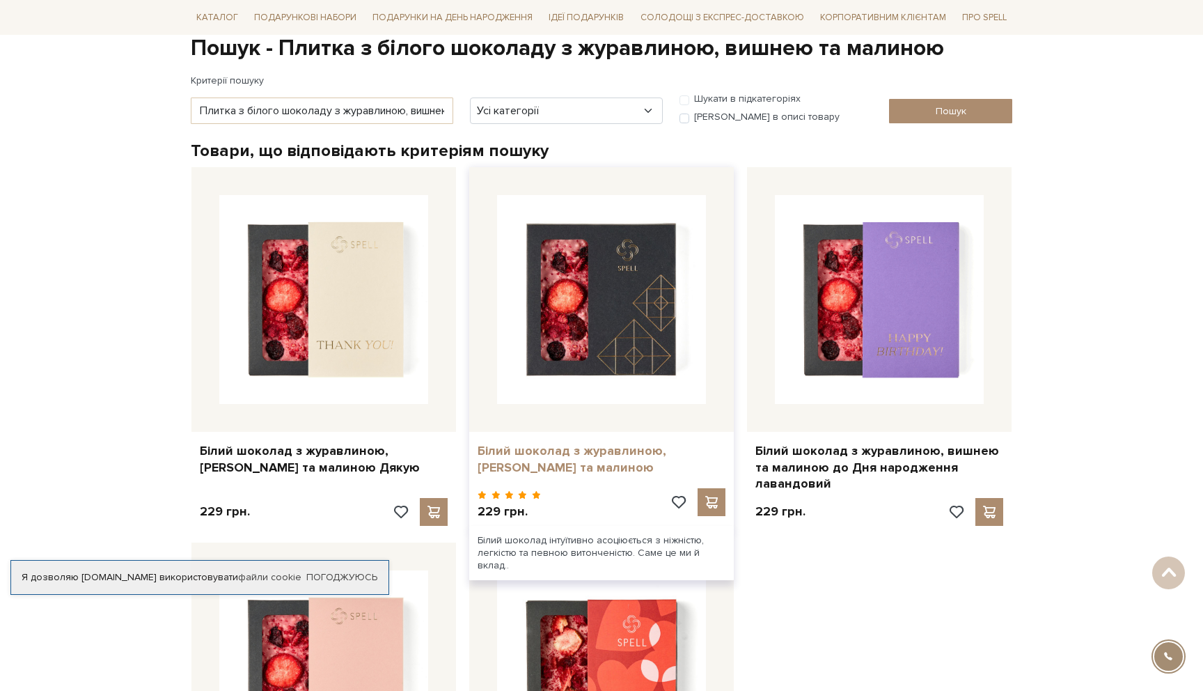
click at [583, 448] on link "Білий шоколад з журавлиною, [PERSON_NAME] та малиною" at bounding box center [602, 459] width 248 height 33
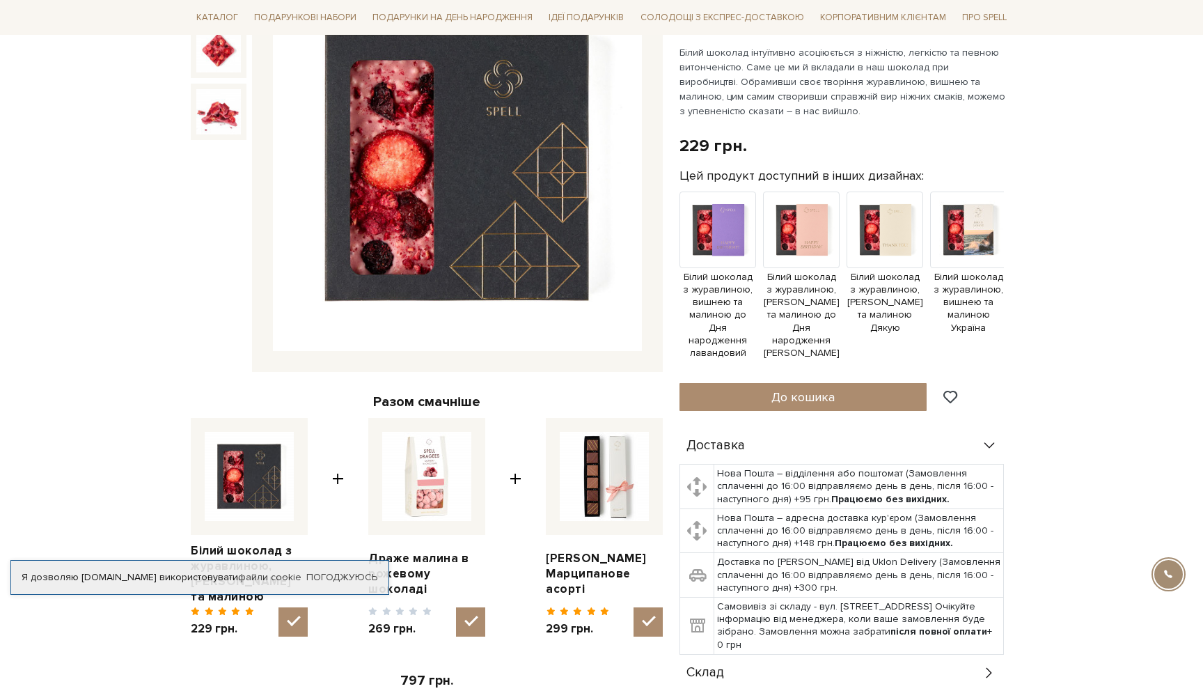
scroll to position [609, 0]
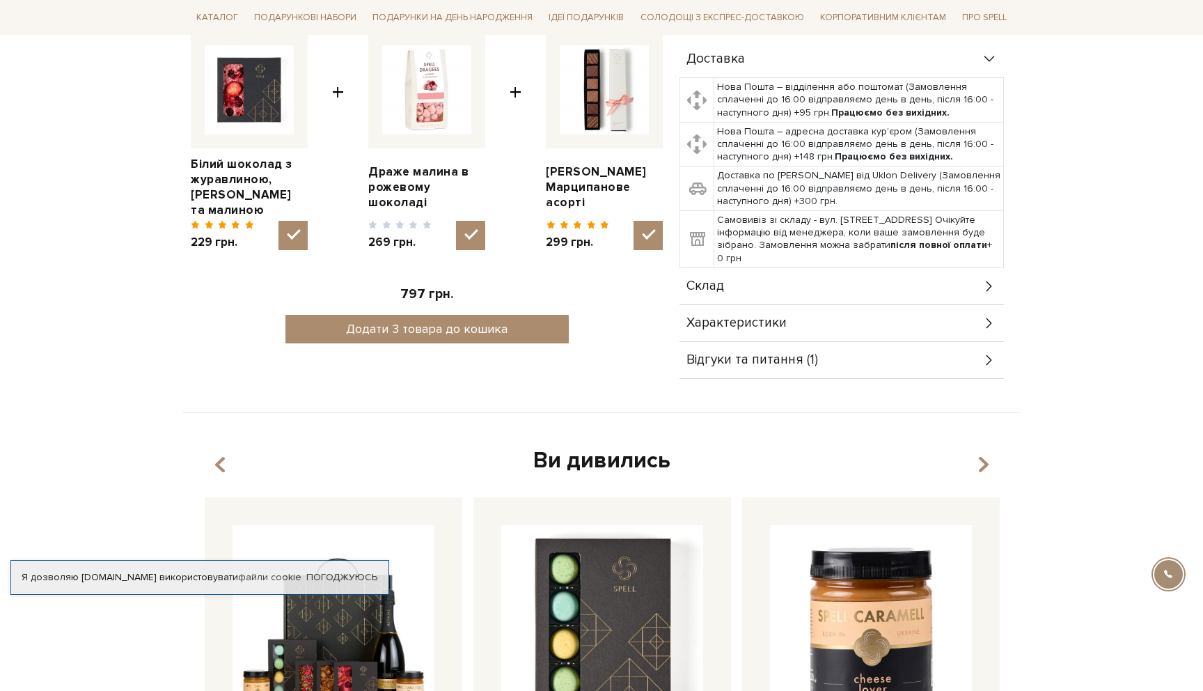
click at [784, 359] on div "Відгуки та питання (1)" at bounding box center [841, 360] width 324 height 36
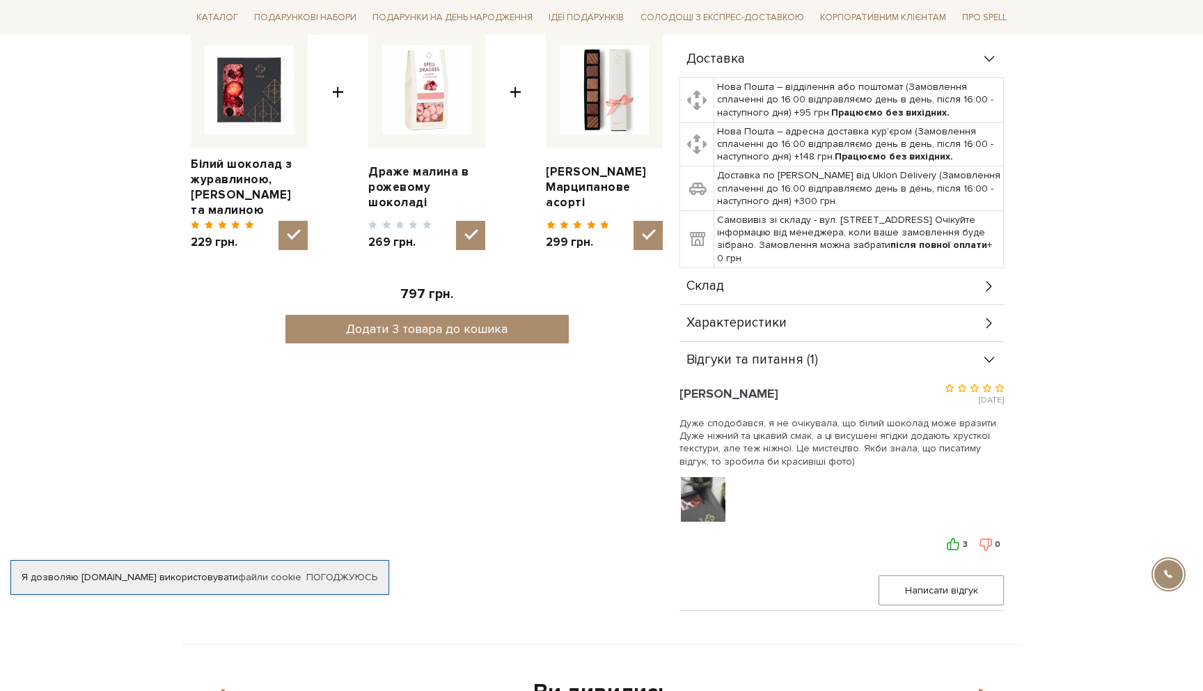
click at [714, 494] on img at bounding box center [703, 499] width 88 height 88
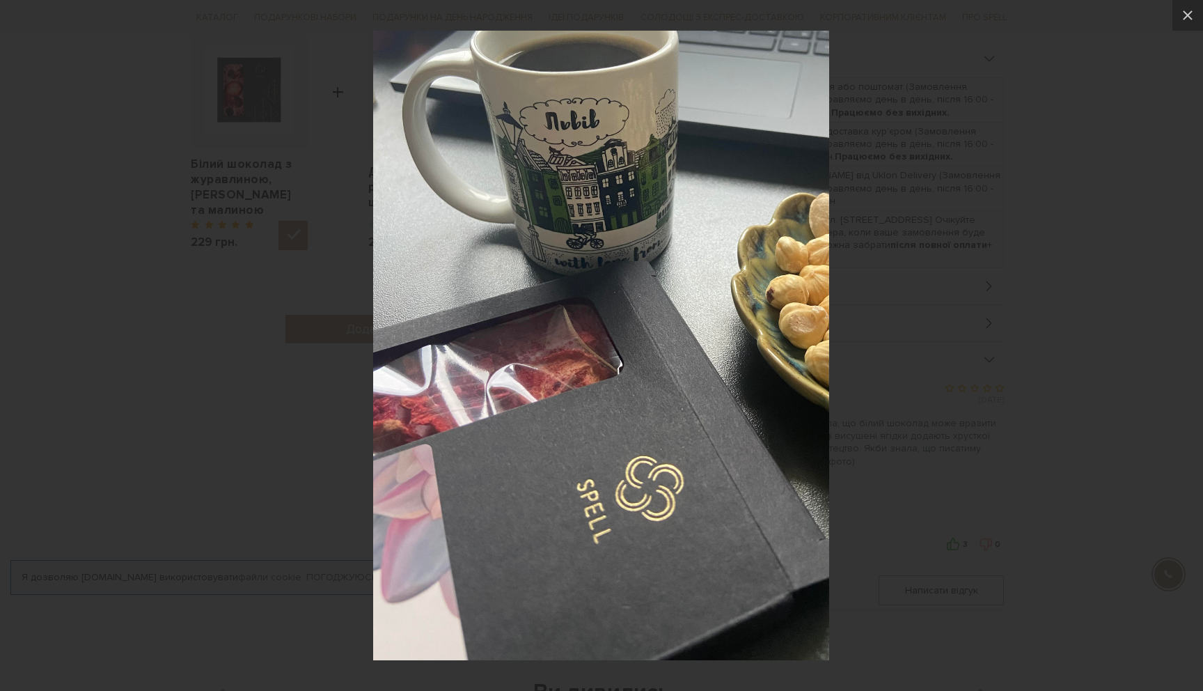
click at [900, 384] on div at bounding box center [601, 345] width 1203 height 691
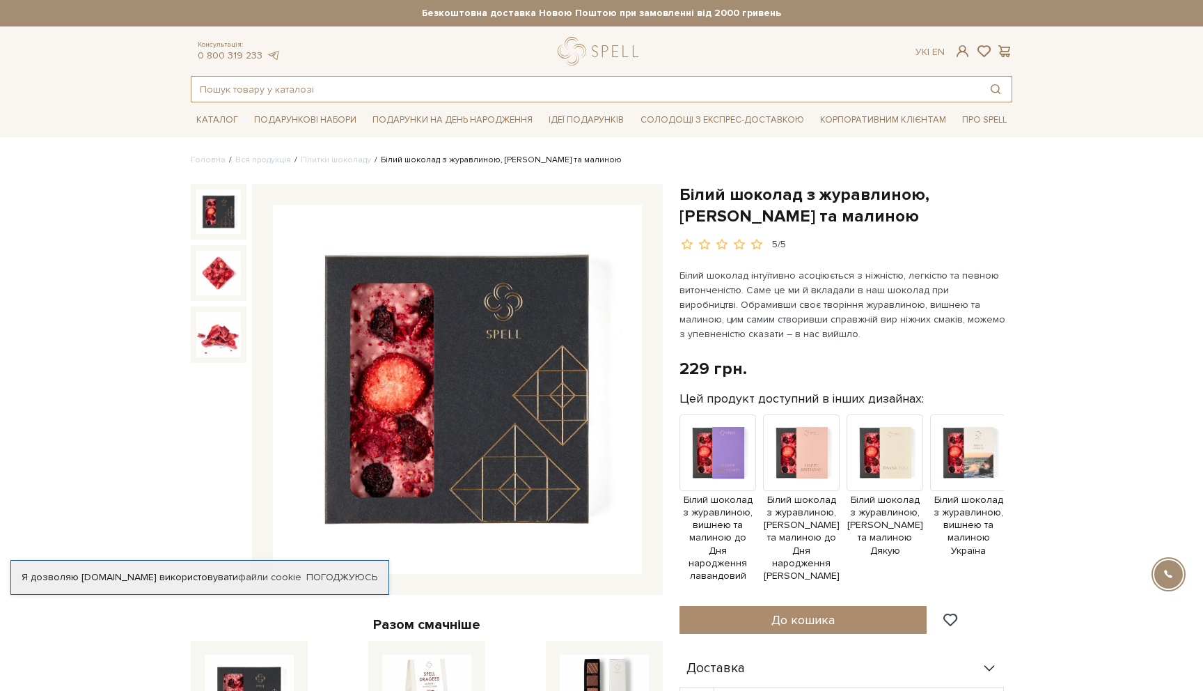
click at [259, 95] on input "text" at bounding box center [585, 89] width 788 height 25
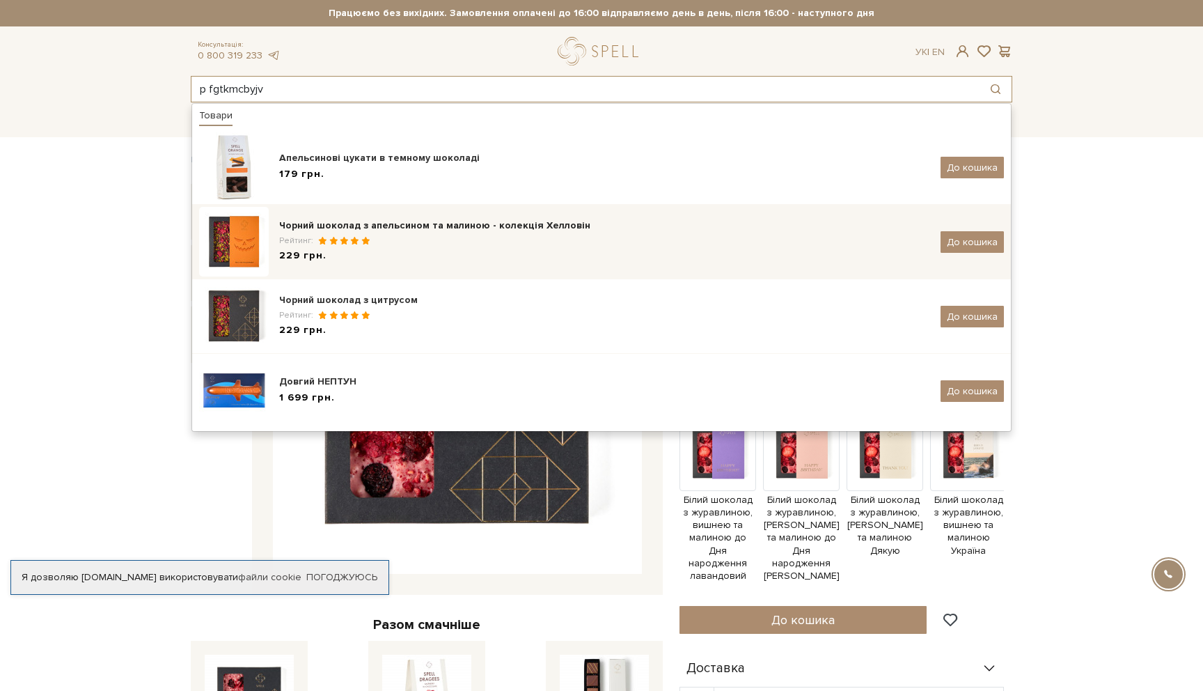
type input "p fgtkmcbyjv"
click at [392, 226] on div "Чорний шоколад з апельсином та малиною - колекція Хелловін" at bounding box center [604, 226] width 651 height 14
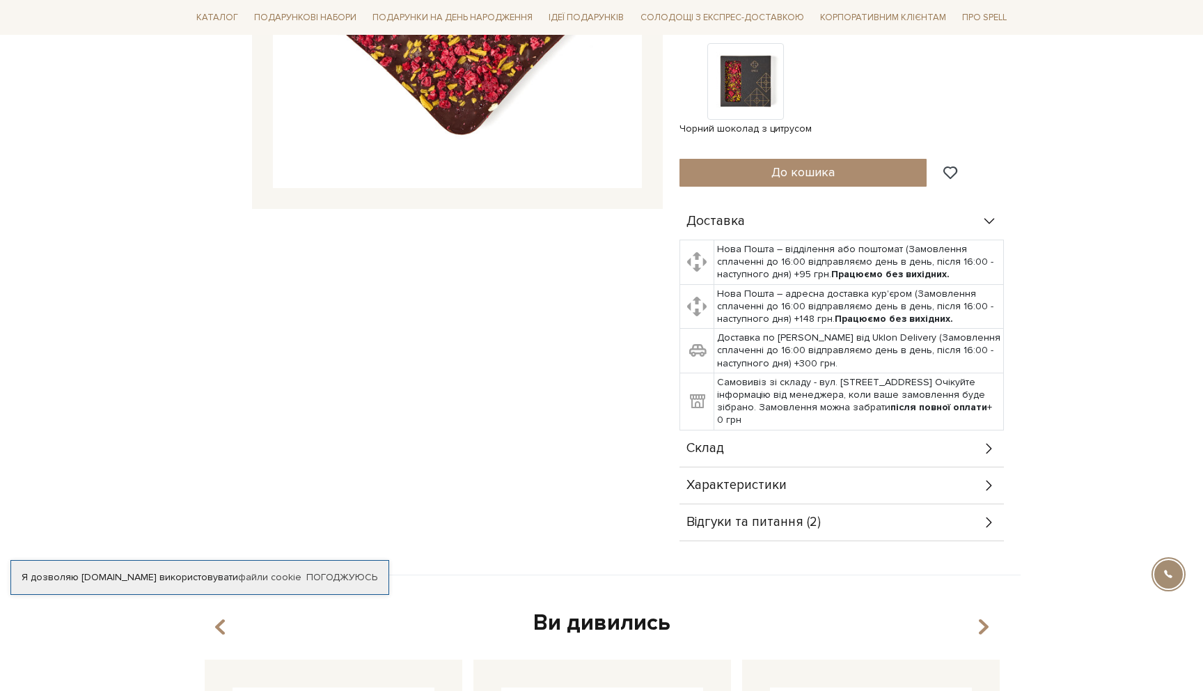
scroll to position [521, 0]
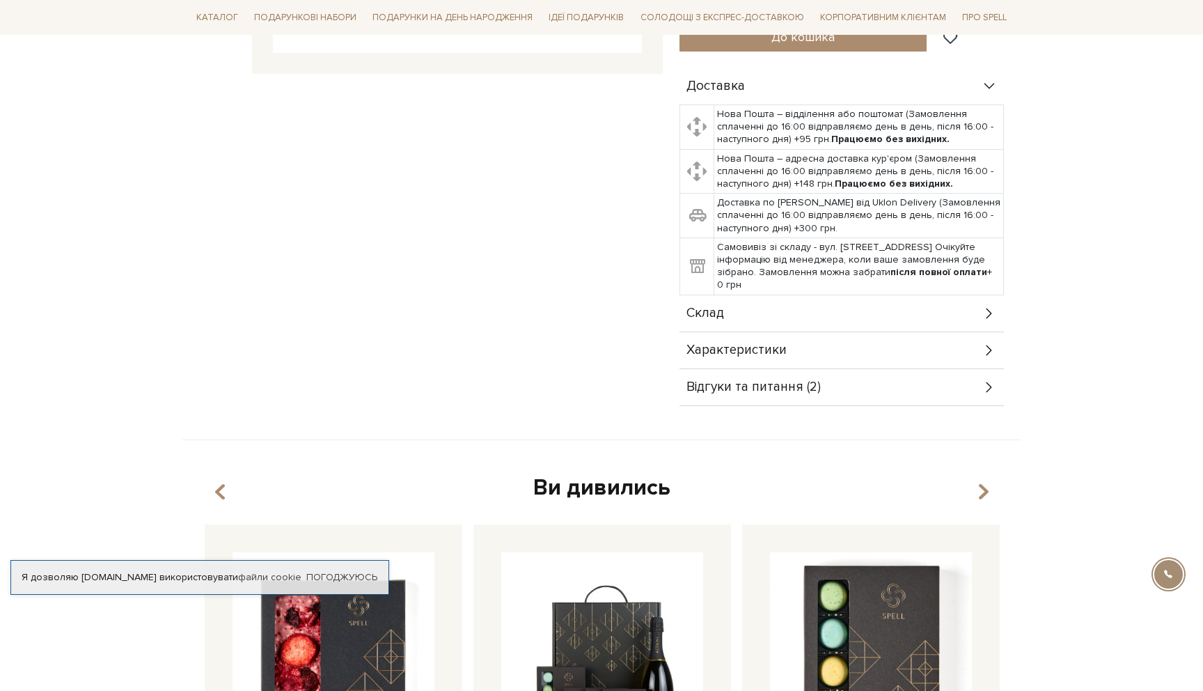
click at [845, 382] on div "Відгуки та питання (2)" at bounding box center [841, 387] width 324 height 36
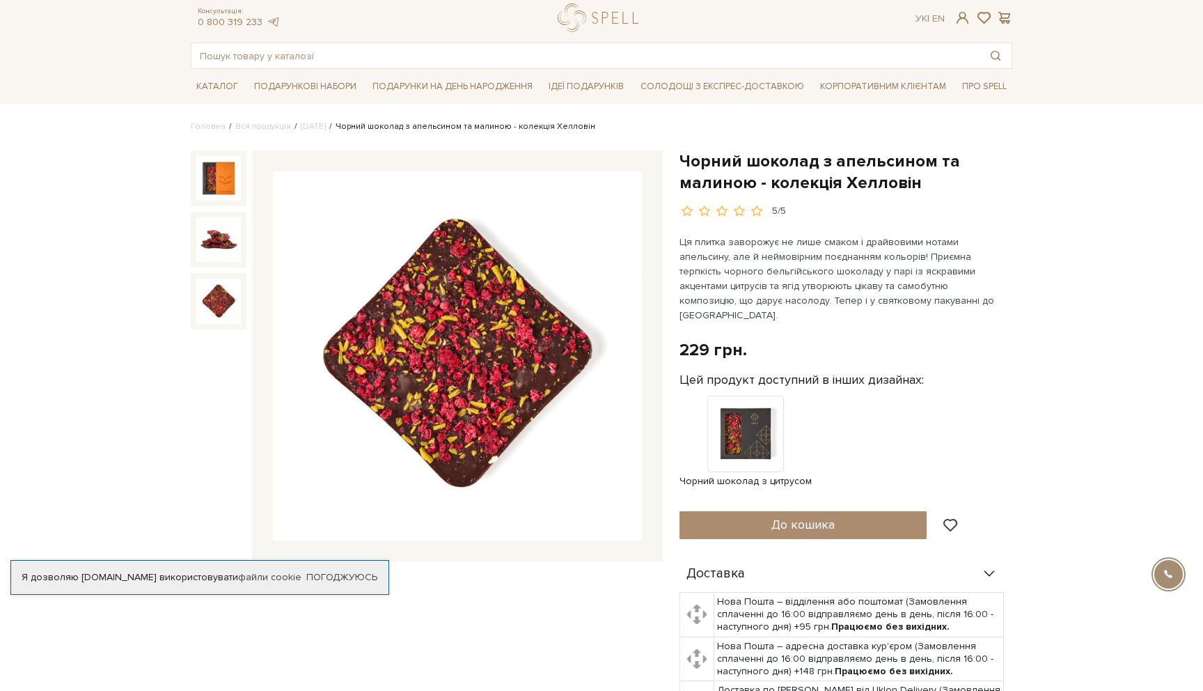
scroll to position [0, 0]
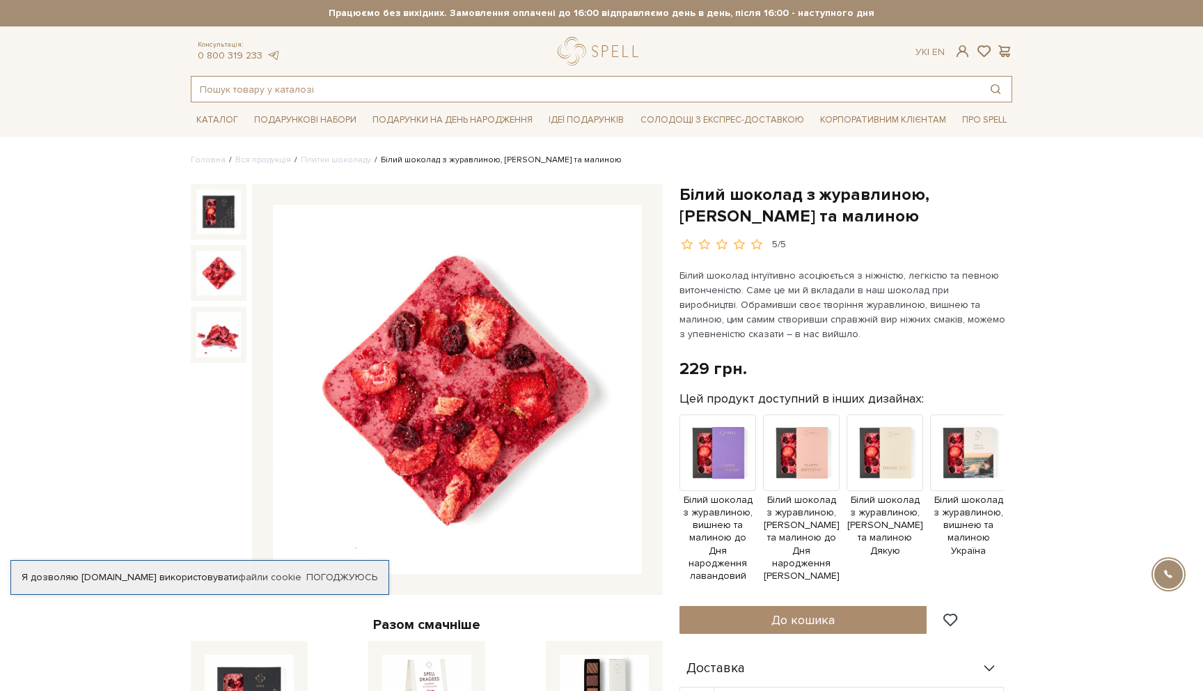
click at [446, 94] on input "text" at bounding box center [585, 89] width 788 height 25
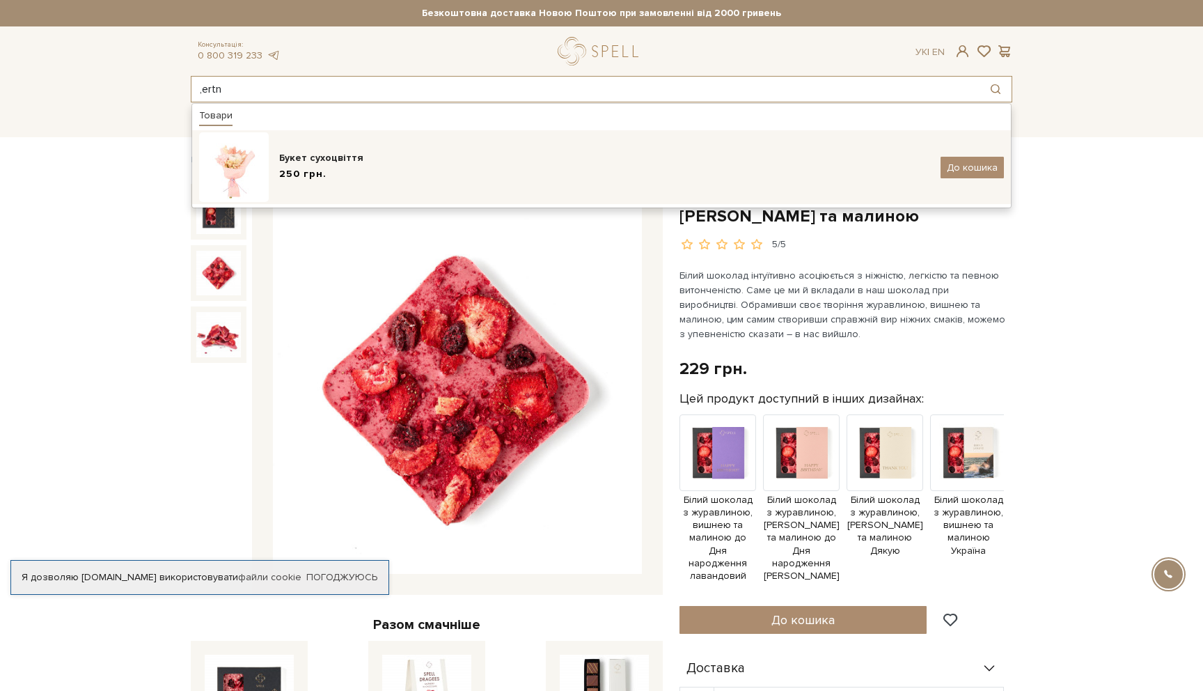
type input ",ertn"
click at [338, 153] on div "Букет сухоцвіття" at bounding box center [604, 158] width 651 height 14
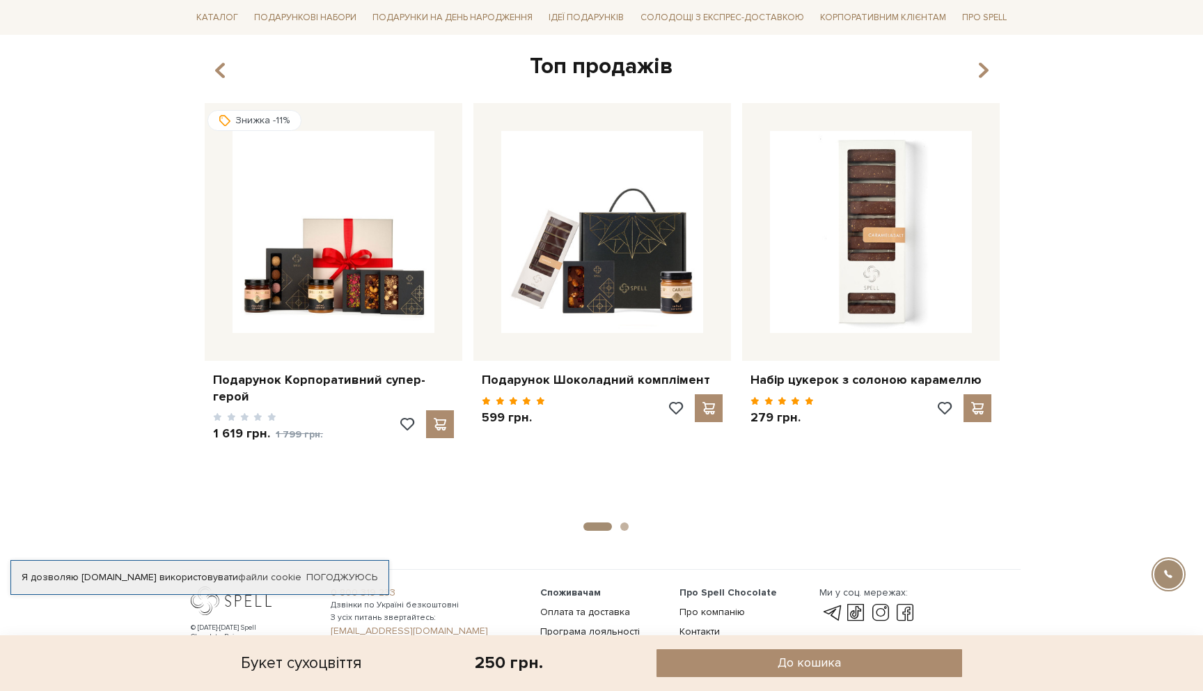
scroll to position [1247, 0]
